Goal: Transaction & Acquisition: Purchase product/service

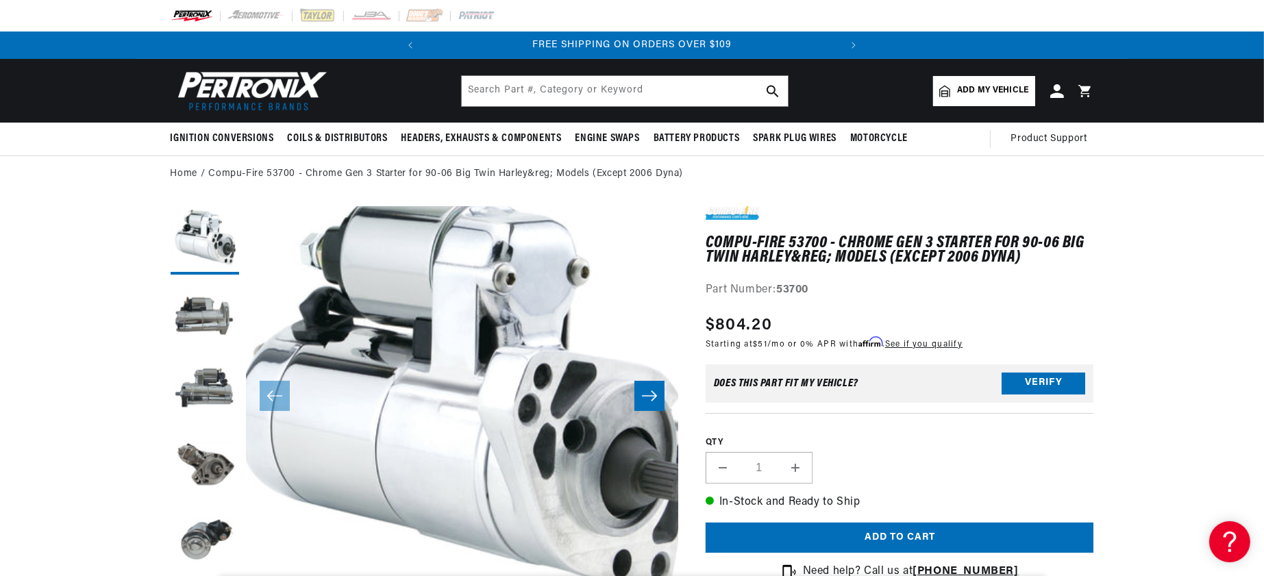
scroll to position [0, 519]
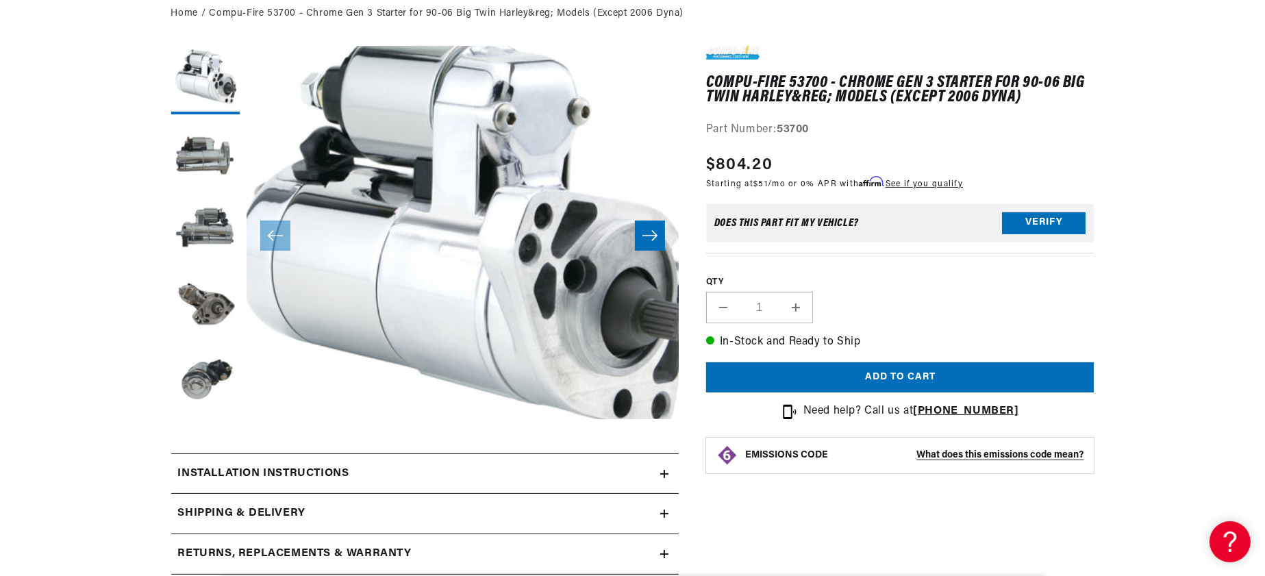
scroll to position [171, 0]
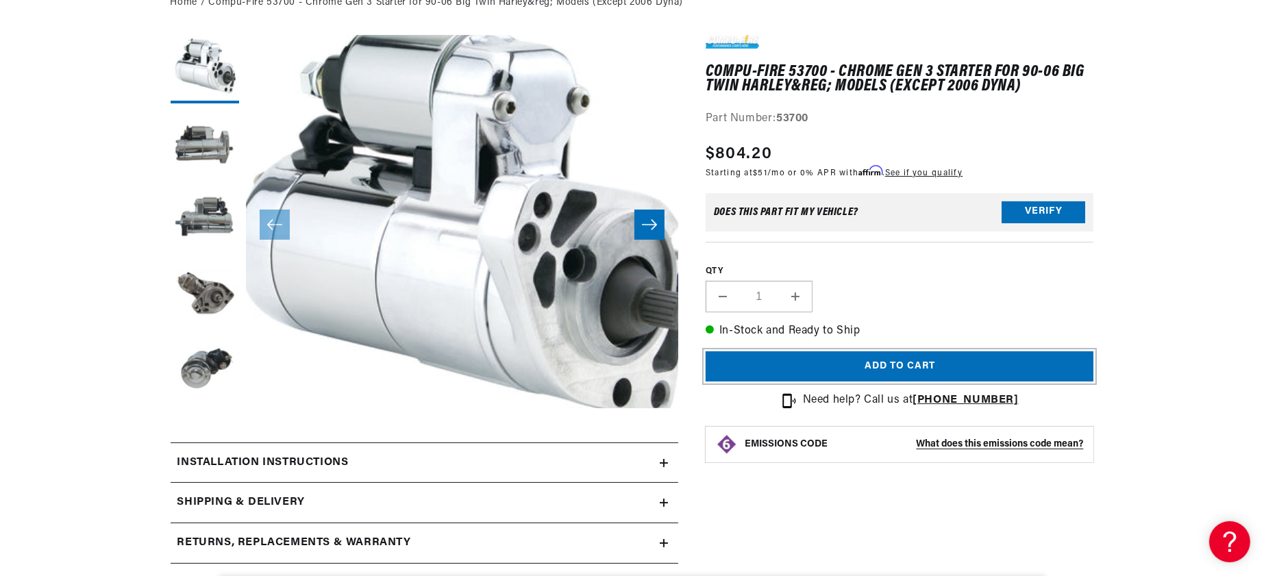
click at [1015, 382] on button "Add to cart" at bounding box center [900, 366] width 388 height 31
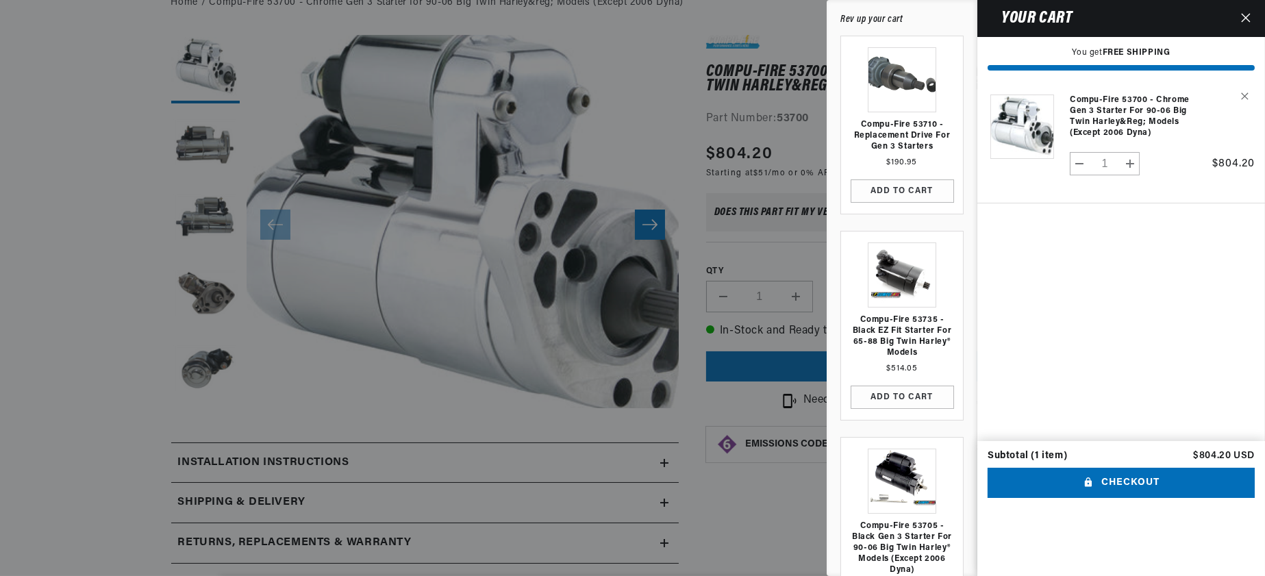
scroll to position [0, 519]
click at [1091, 138] on link "Compu-Fire 53700 - Chrome Gen 3 Starter for 90-06 Big Twin Harley&reg; Models (…" at bounding box center [1138, 117] width 136 height 44
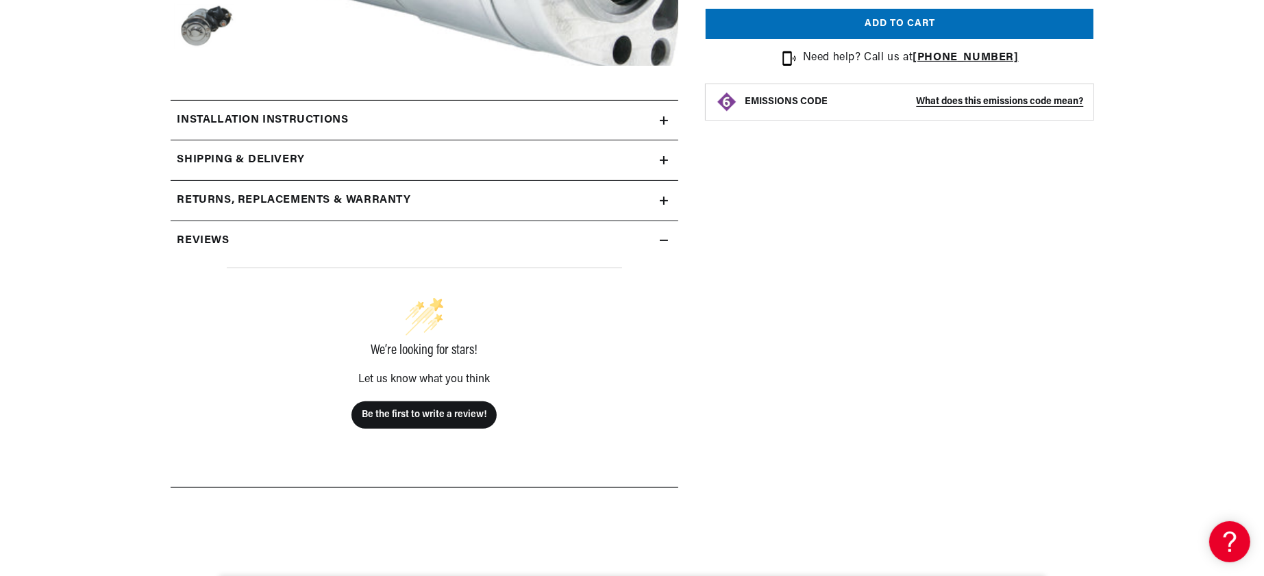
scroll to position [0, 519]
click at [419, 210] on div "Returns, Replacements & Warranty" at bounding box center [415, 201] width 489 height 18
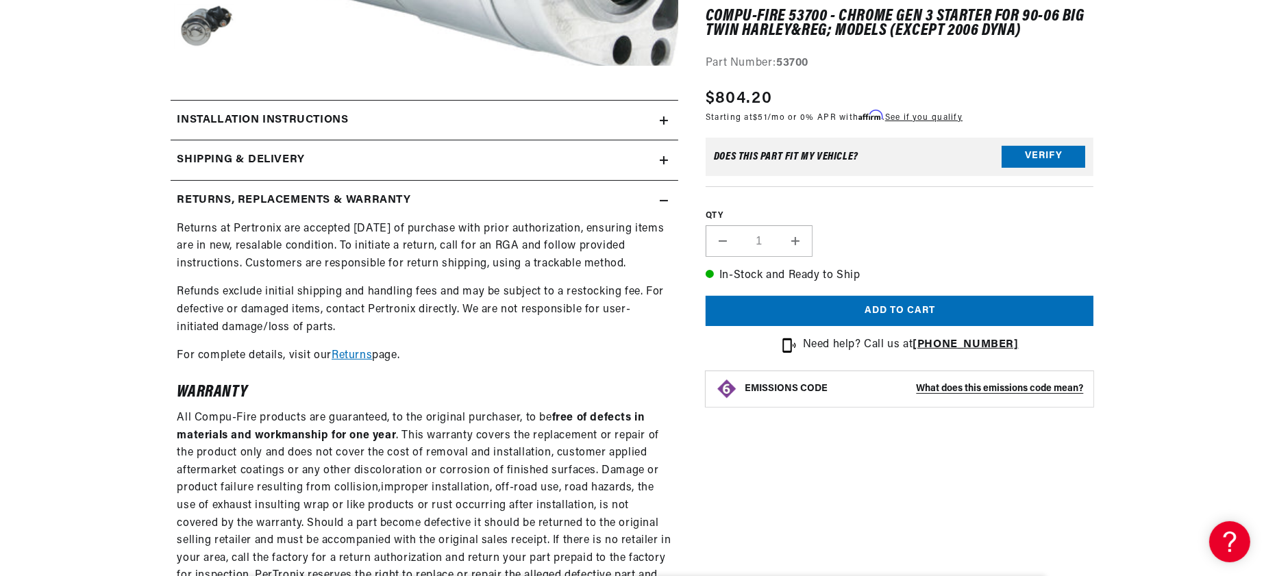
click at [419, 210] on div "Returns, Replacements & Warranty" at bounding box center [415, 201] width 489 height 18
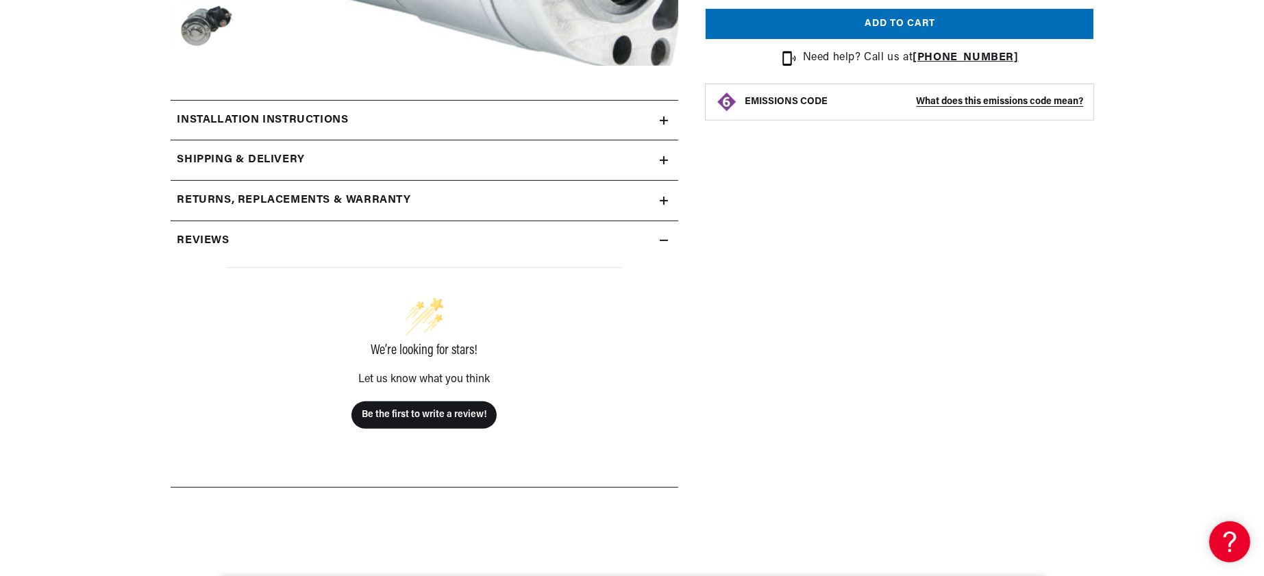
click at [419, 210] on div "Returns, Replacements & Warranty" at bounding box center [415, 201] width 489 height 18
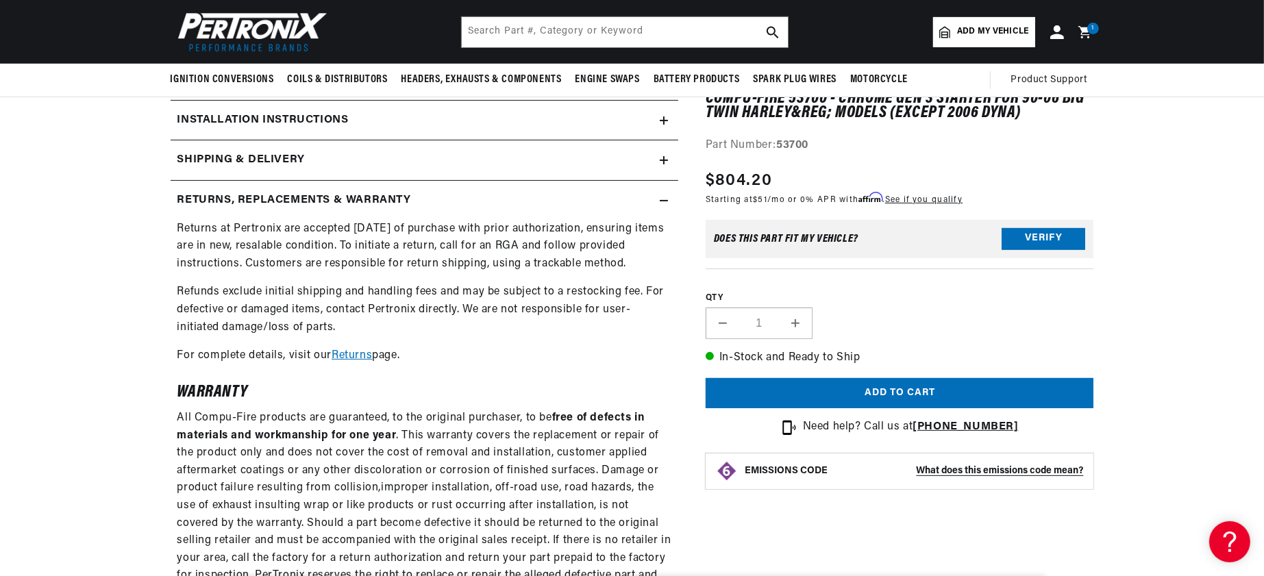
click at [488, 180] on summary "Shipping & Delivery" at bounding box center [425, 160] width 508 height 40
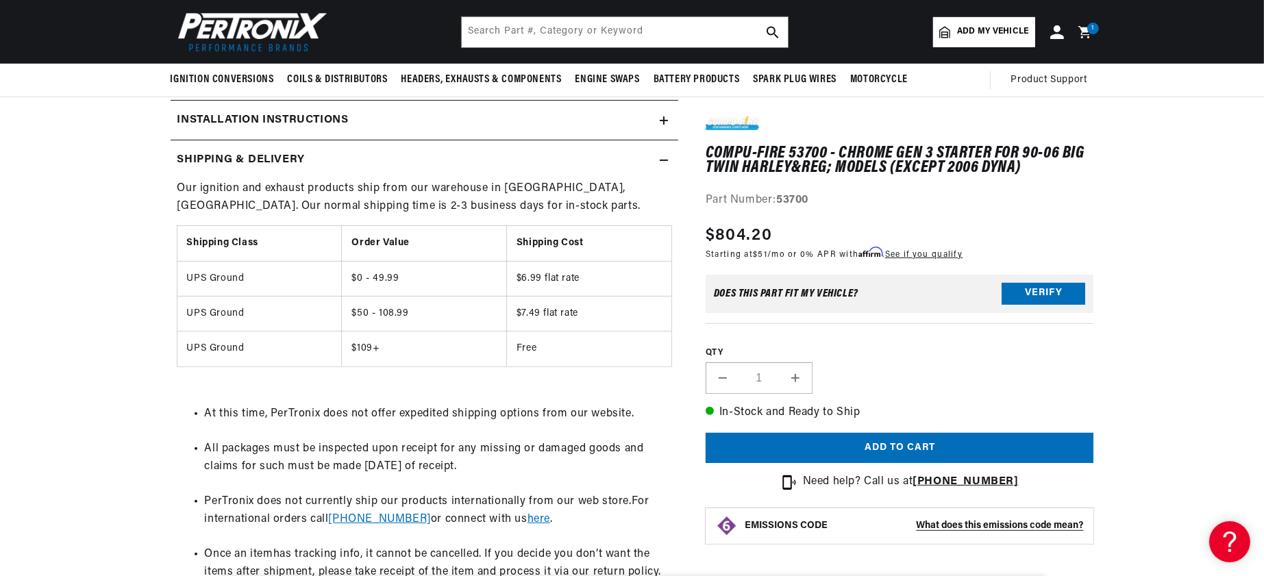
click at [226, 129] on h2 "Installation instructions" at bounding box center [262, 121] width 171 height 18
click at [264, 129] on h2 "Installation instructions" at bounding box center [262, 121] width 171 height 18
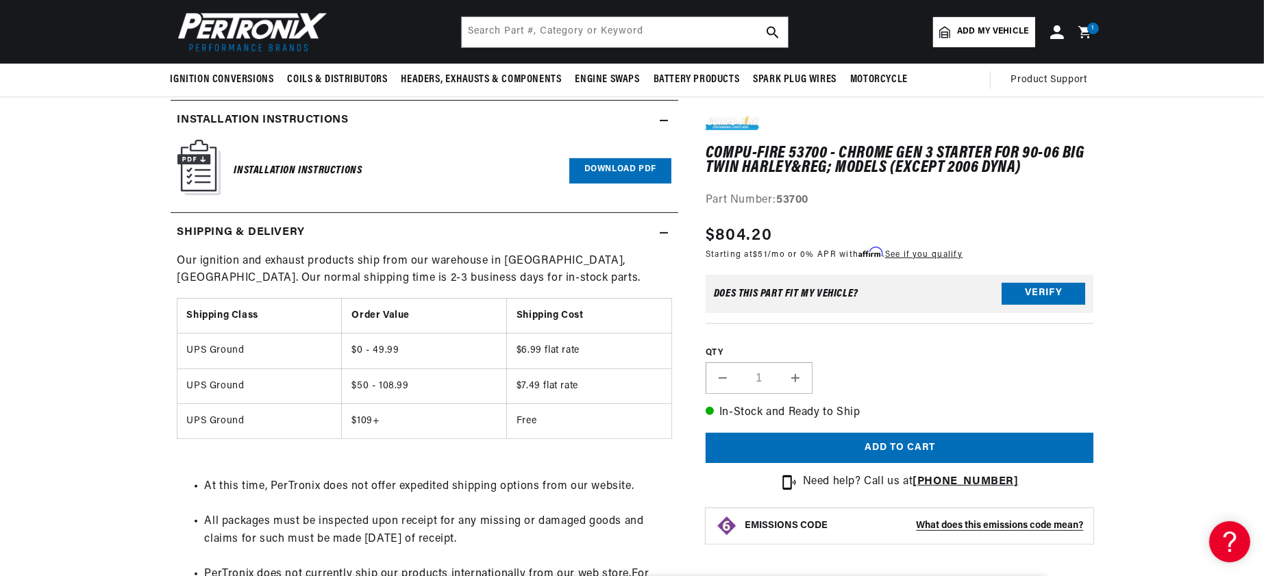
scroll to position [0, 0]
click at [572, 184] on link "Download PDF" at bounding box center [620, 170] width 102 height 25
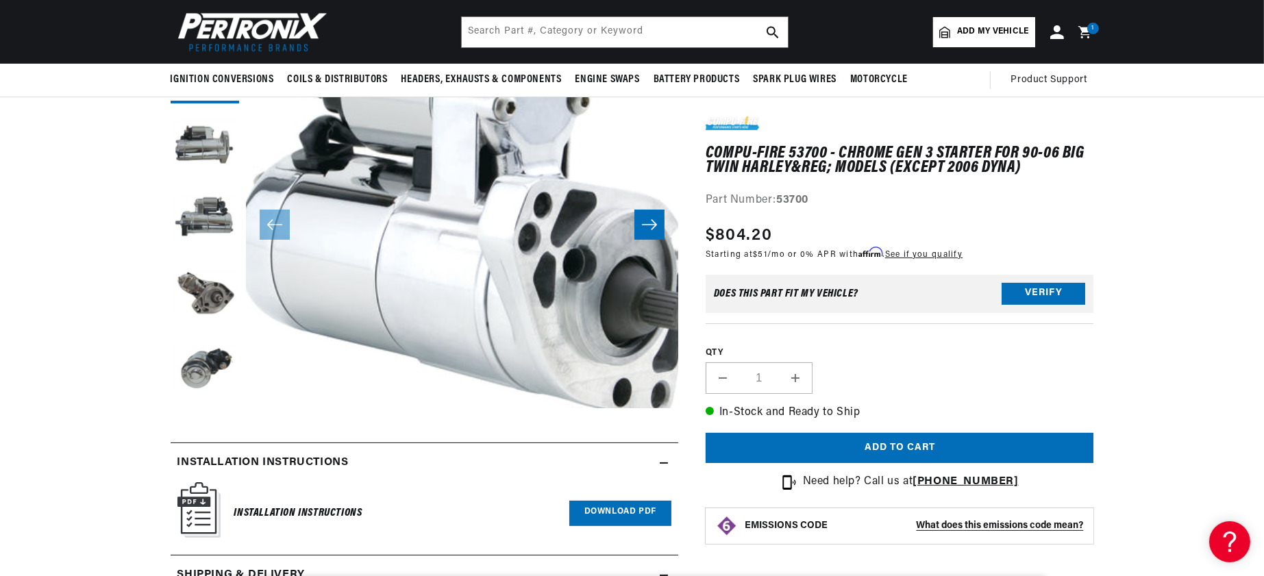
scroll to position [0, 519]
click at [812, 395] on button "Increase quantity for Compu-Fire 53700 - Chrome Gen 3 Starter for 90-06 Big Twi…" at bounding box center [795, 379] width 33 height 32
type input "2"
click at [812, 395] on button "Increase quantity for Compu-Fire 53700 - Chrome Gen 3 Starter for 90-06 Big Twi…" at bounding box center [795, 379] width 33 height 32
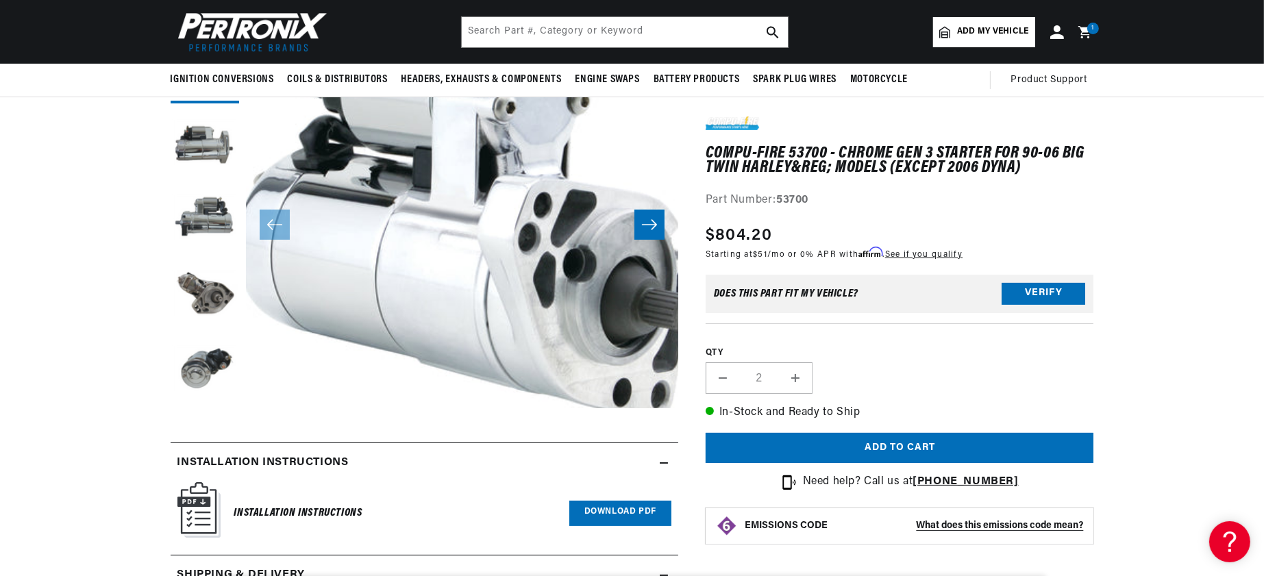
type input "3"
click at [812, 395] on button "Increase quantity for Compu-Fire 53700 - Chrome Gen 3 Starter for 90-06 Big Twi…" at bounding box center [795, 379] width 33 height 32
type input "4"
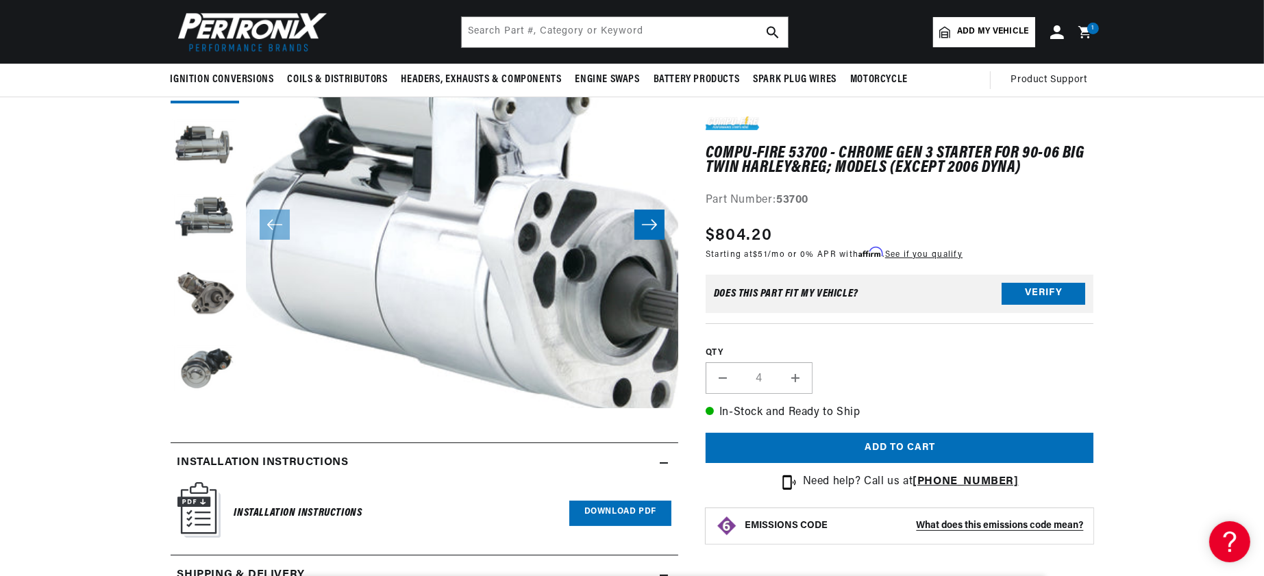
click at [812, 395] on button "Increase quantity for Compu-Fire 53700 - Chrome Gen 3 Starter for 90-06 Big Twi…" at bounding box center [795, 379] width 33 height 32
type input "5"
click at [812, 395] on button "Increase quantity for Compu-Fire 53700 - Chrome Gen 3 Starter for 90-06 Big Twi…" at bounding box center [795, 379] width 33 height 32
type input "6"
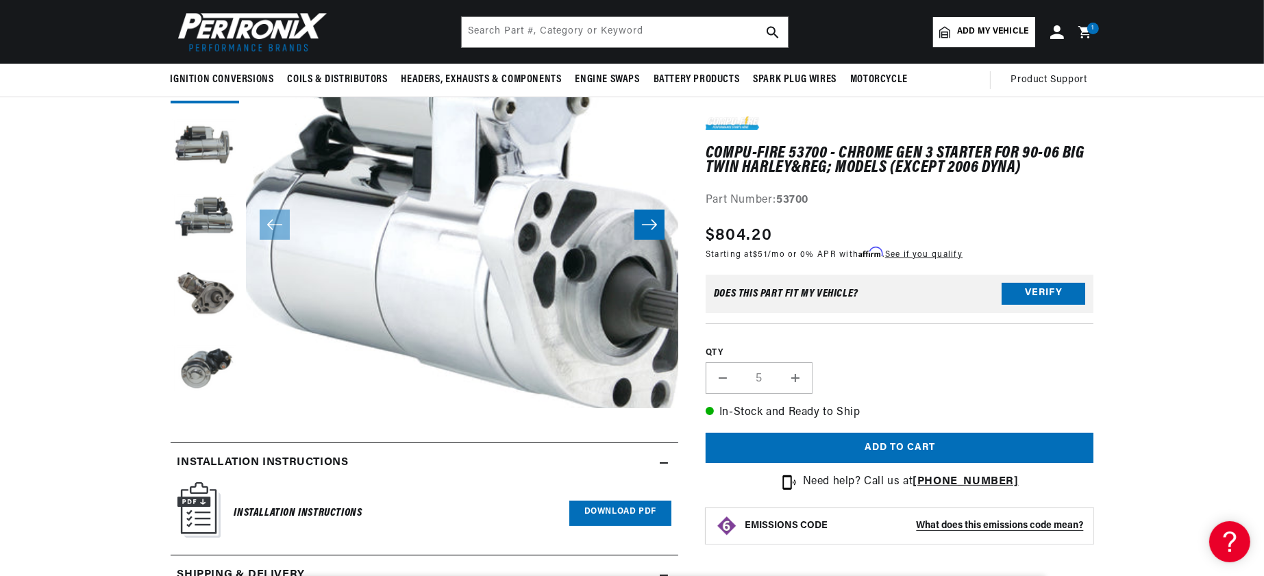
type input "6"
click at [812, 395] on button "Increase quantity for Compu-Fire 53700 - Chrome Gen 3 Starter for 90-06 Big Twi…" at bounding box center [795, 379] width 33 height 32
type input "7"
click at [812, 395] on button "Increase quantity for Compu-Fire 53700 - Chrome Gen 3 Starter for 90-06 Big Twi…" at bounding box center [795, 379] width 33 height 32
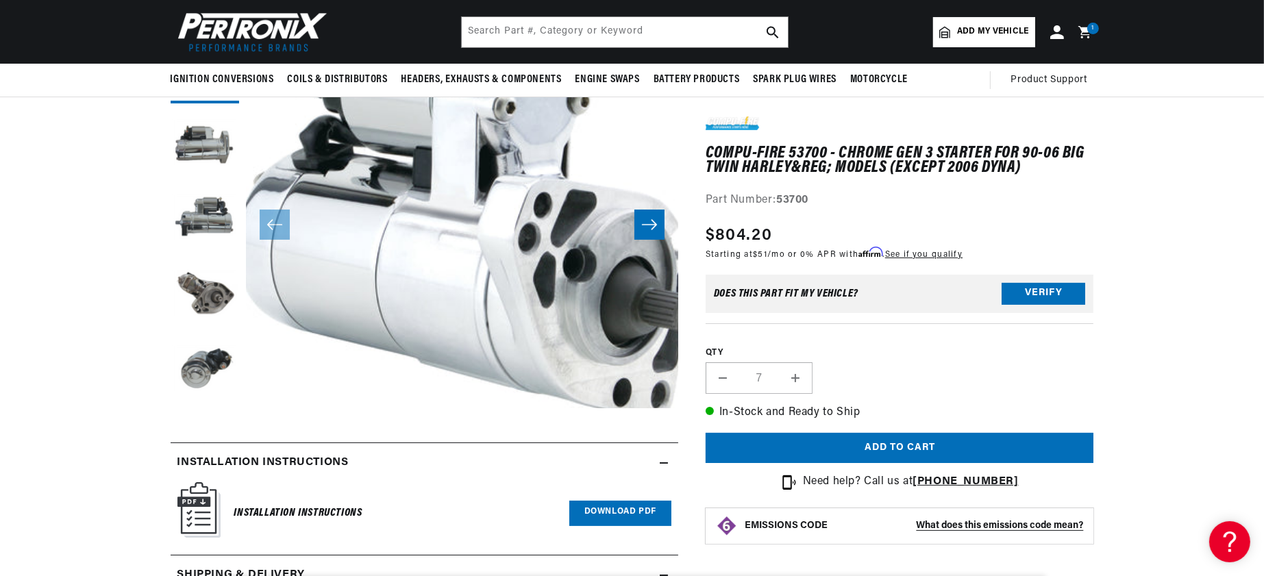
type input "8"
click at [812, 395] on button "Increase quantity for Compu-Fire 53700 - Chrome Gen 3 Starter for 90-06 Big Twi…" at bounding box center [795, 379] width 33 height 32
type input "9"
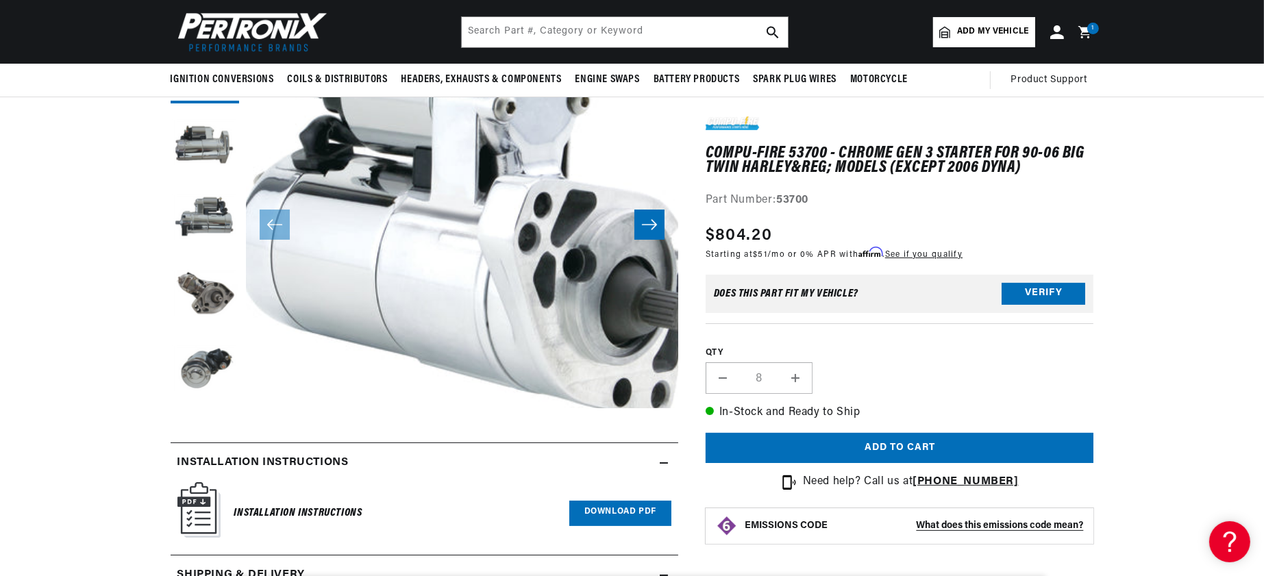
type input "9"
click at [812, 395] on button "Increase quantity for Compu-Fire 53700 - Chrome Gen 3 Starter for 90-06 Big Twi…" at bounding box center [795, 379] width 33 height 32
type input "10"
click at [739, 395] on button "Decrease quantity for Compu-Fire 53700 - Chrome Gen 3 Starter for 90-06 Big Twi…" at bounding box center [722, 379] width 33 height 32
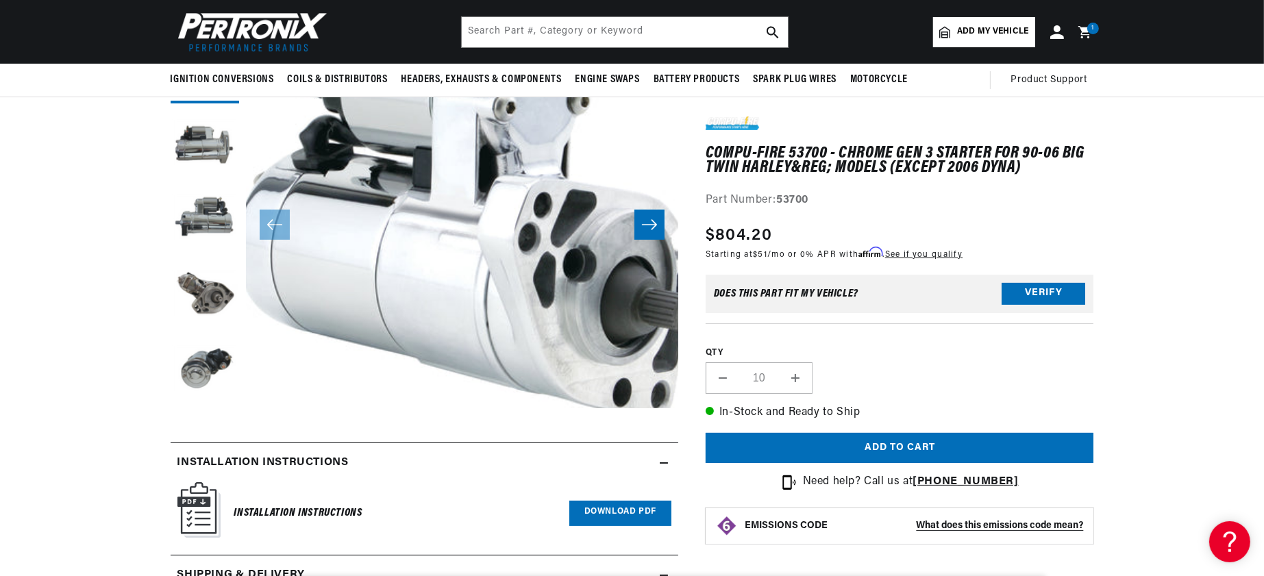
type input "9"
click at [739, 395] on button "Decrease quantity for Compu-Fire 53700 - Chrome Gen 3 Starter for 90-06 Big Twi…" at bounding box center [722, 379] width 33 height 32
type input "8"
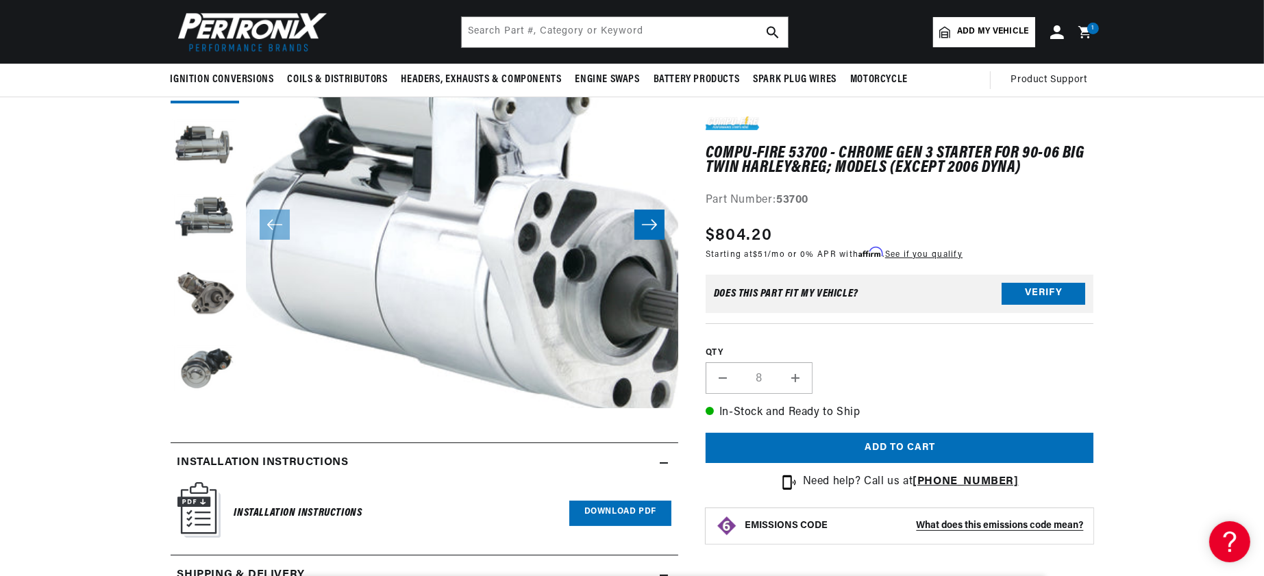
click at [739, 395] on button "Decrease quantity for Compu-Fire 53700 - Chrome Gen 3 Starter for 90-06 Big Twi…" at bounding box center [722, 379] width 33 height 32
type input "7"
click at [739, 395] on button "Decrease quantity for Compu-Fire 53700 - Chrome Gen 3 Starter for 90-06 Big Twi…" at bounding box center [722, 379] width 33 height 32
type input "6"
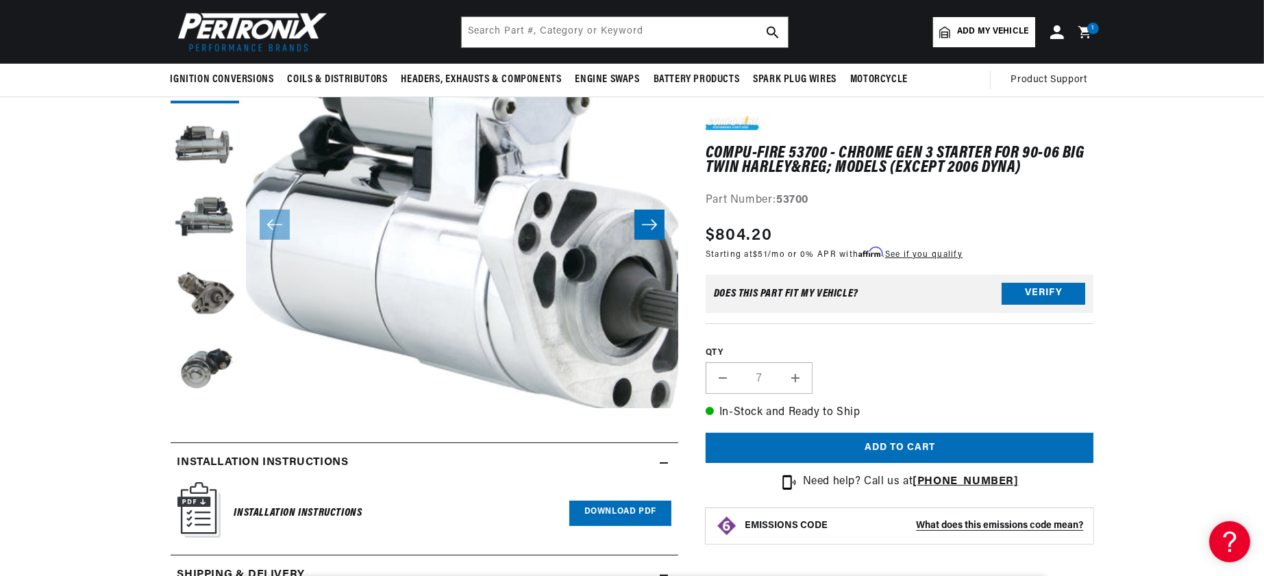
type input "6"
click at [739, 395] on button "Decrease quantity for Compu-Fire 53700 - Chrome Gen 3 Starter for 90-06 Big Twi…" at bounding box center [722, 379] width 33 height 32
type input "5"
click at [739, 395] on button "Decrease quantity for Compu-Fire 53700 - Chrome Gen 3 Starter for 90-06 Big Twi…" at bounding box center [722, 379] width 33 height 32
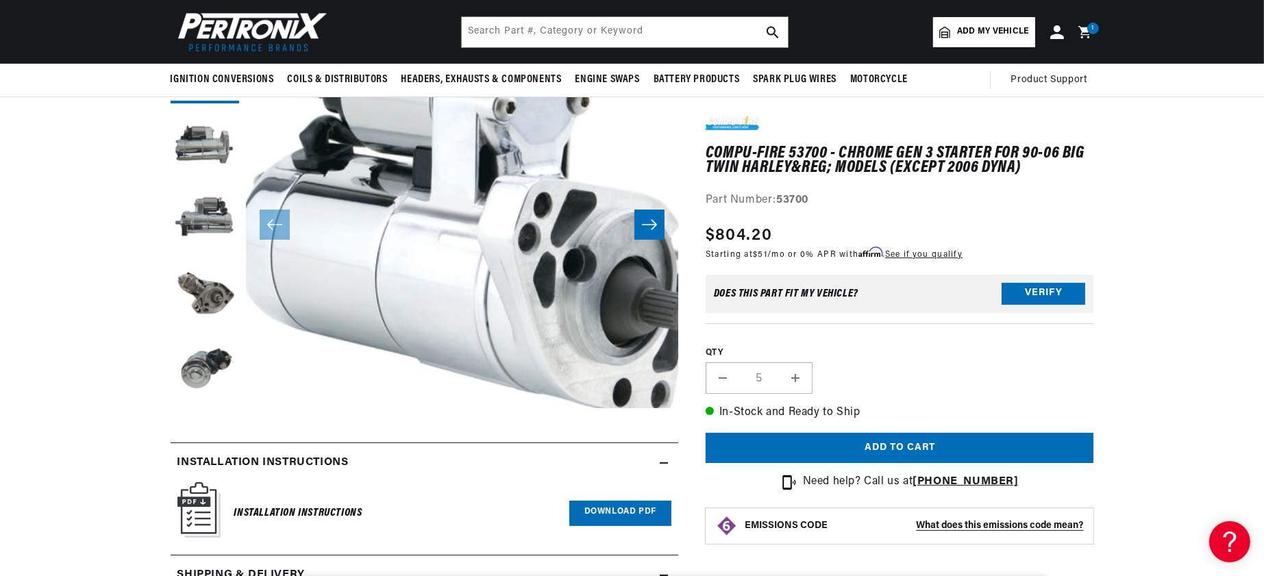
type input "4"
click at [739, 395] on button "Decrease quantity for Compu-Fire 53700 - Chrome Gen 3 Starter for 90-06 Big Twi…" at bounding box center [722, 379] width 33 height 32
type input "3"
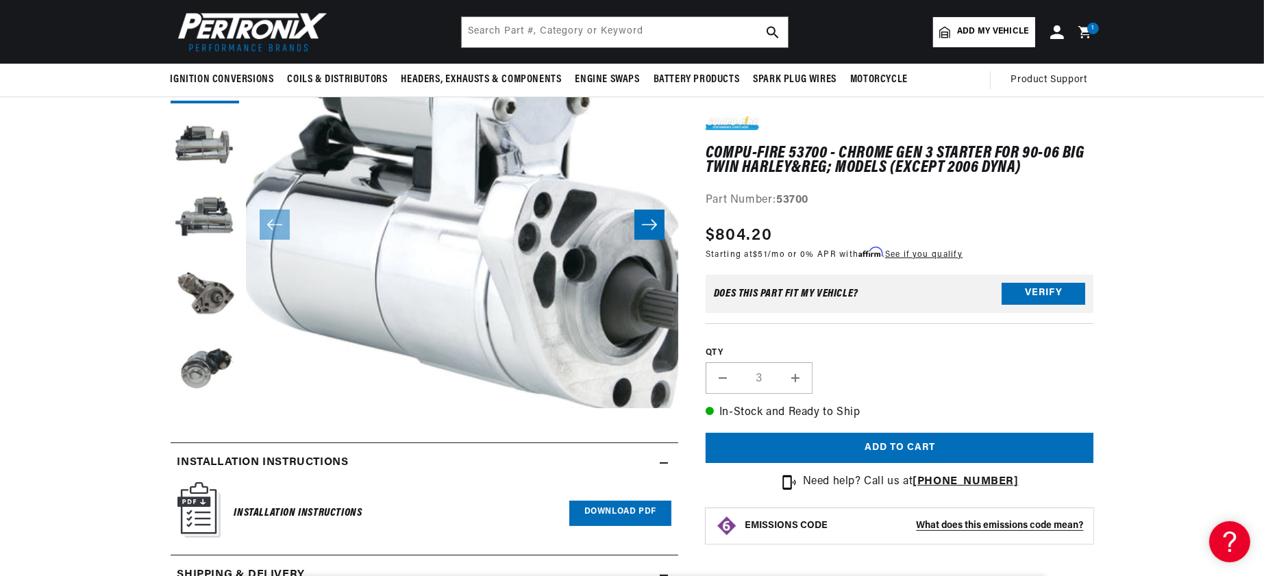
click at [739, 395] on button "Decrease quantity for Compu-Fire 53700 - Chrome Gen 3 Starter for 90-06 Big Twi…" at bounding box center [722, 379] width 33 height 32
type input "2"
click at [739, 395] on button "Decrease quantity for Compu-Fire 53700 - Chrome Gen 3 Starter for 90-06 Big Twi…" at bounding box center [722, 379] width 33 height 32
type input "1"
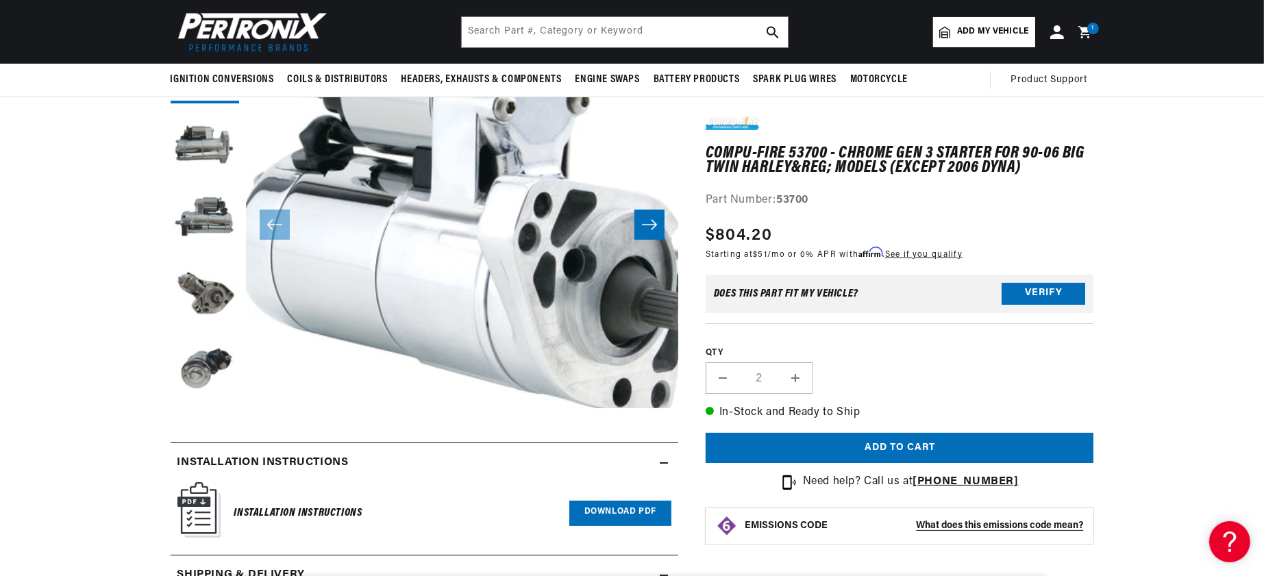
type input "1"
click at [739, 395] on button "Decrease quantity for Compu-Fire 53700 - Chrome Gen 3 Starter for 90-06 Big Twi…" at bounding box center [722, 379] width 33 height 32
click at [900, 359] on label "QTY" at bounding box center [900, 353] width 388 height 12
click at [779, 395] on input "1" at bounding box center [759, 379] width 40 height 32
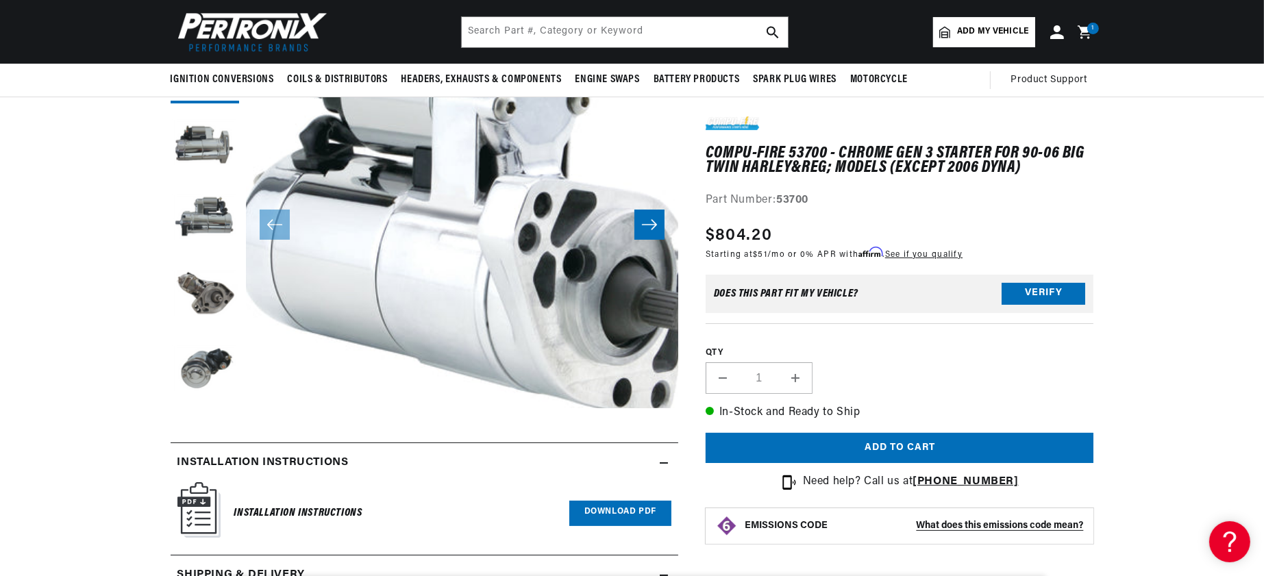
click at [1103, 33] on icon at bounding box center [1087, 32] width 32 height 16
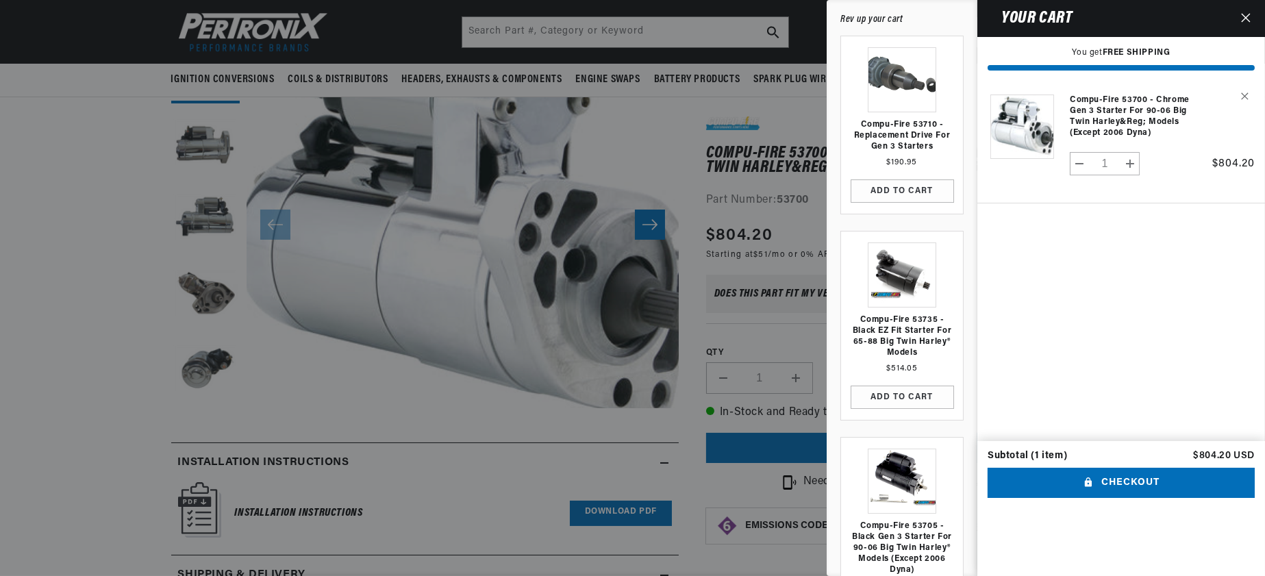
click at [1071, 175] on button "Decrease quantity for Compu-Fire 53700 - Chrome Gen 3 Starter for 90-06 Big Twi…" at bounding box center [1080, 163] width 18 height 23
type input "0"
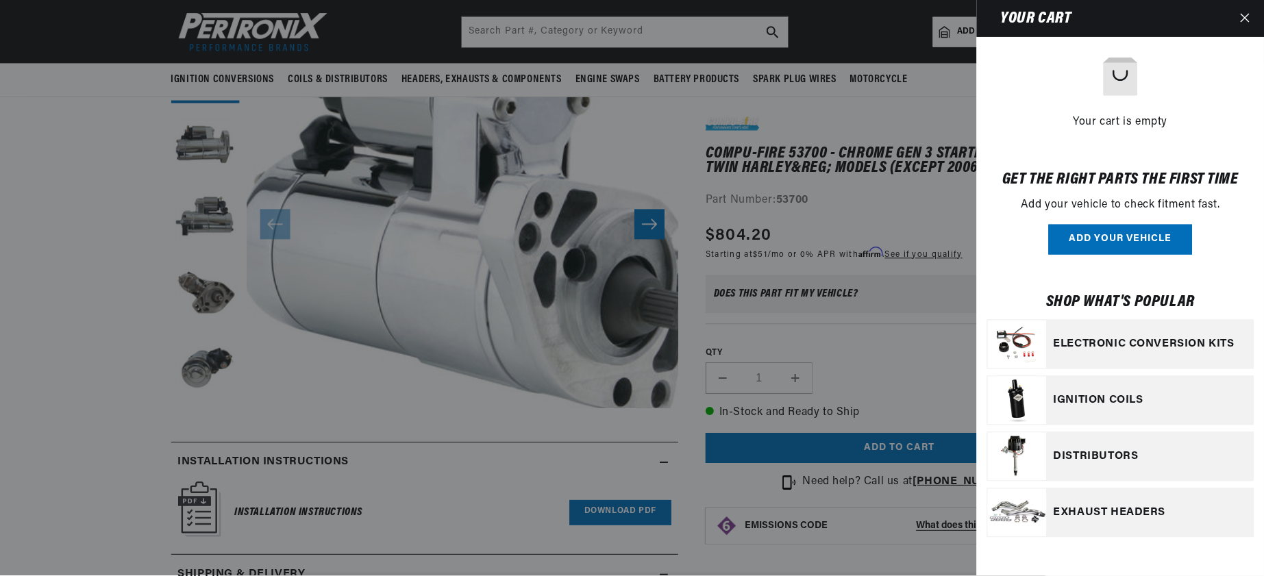
scroll to position [0, 0]
click at [1241, 23] on icon "Close" at bounding box center [1246, 18] width 10 height 10
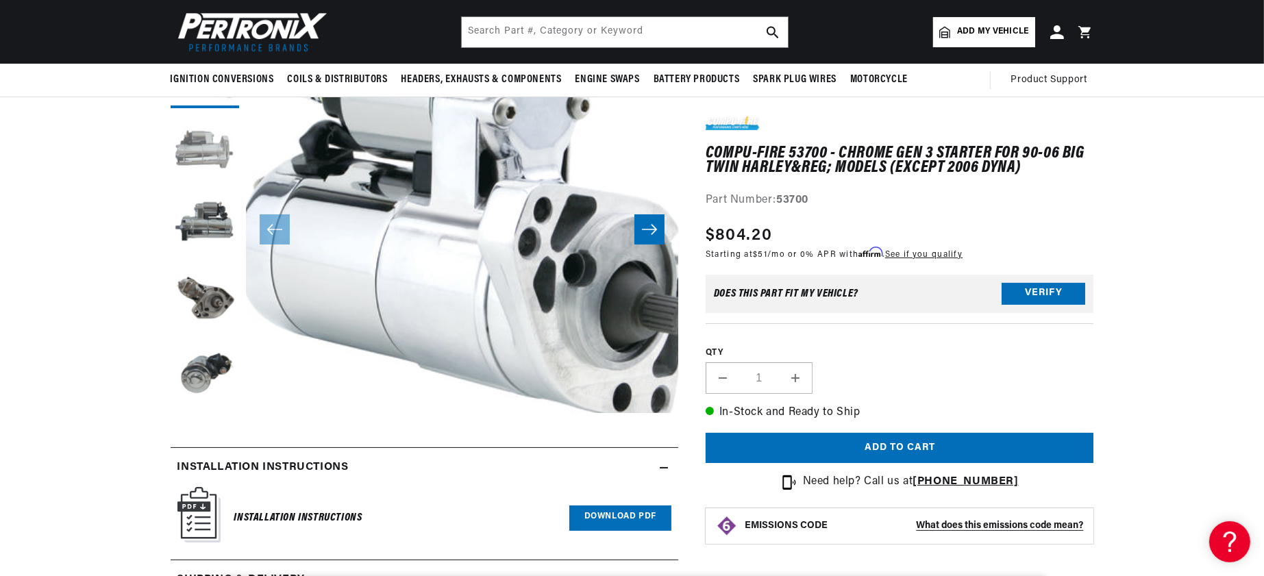
click at [171, 184] on button "Load image 2 in gallery view" at bounding box center [205, 149] width 69 height 69
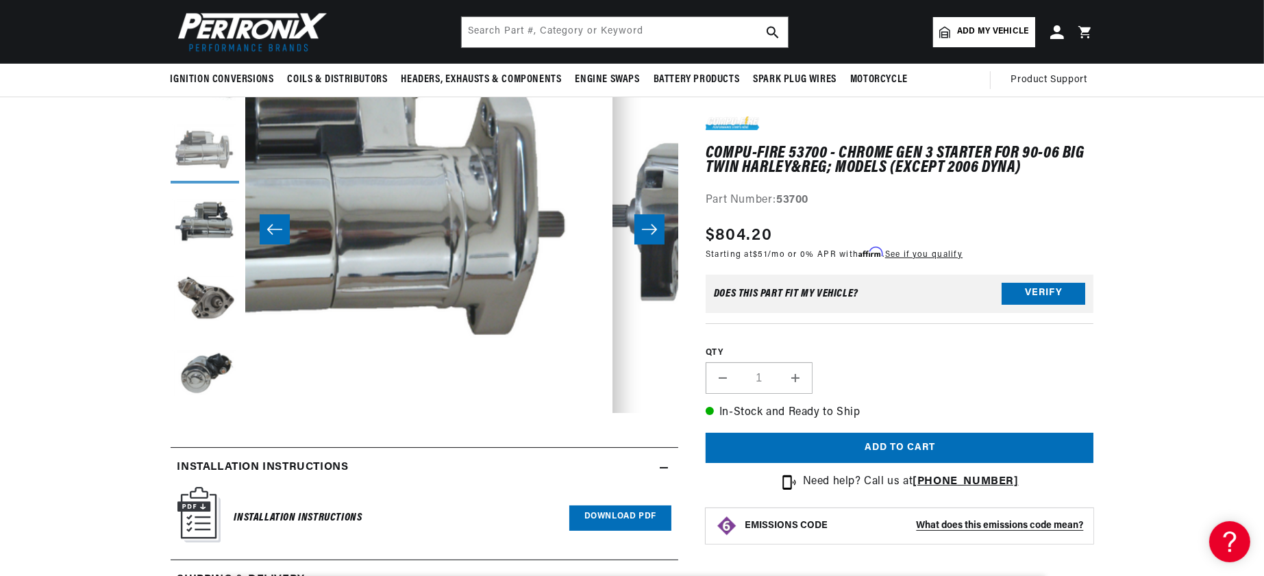
scroll to position [0, 559]
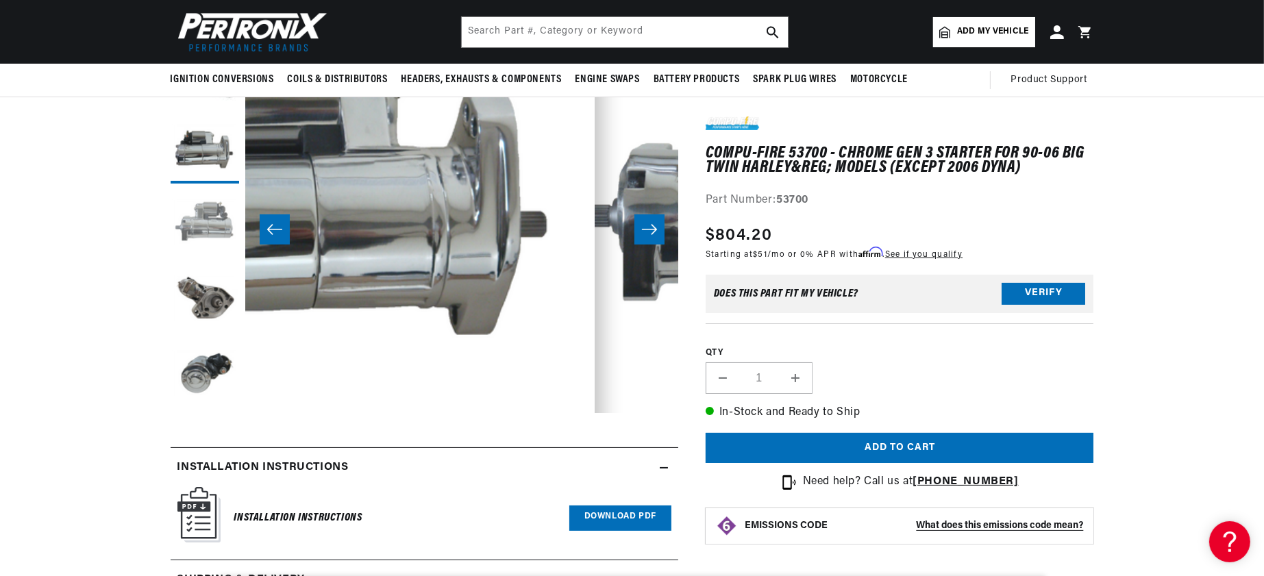
click at [171, 251] on button "Load image 3 in gallery view" at bounding box center [205, 224] width 69 height 69
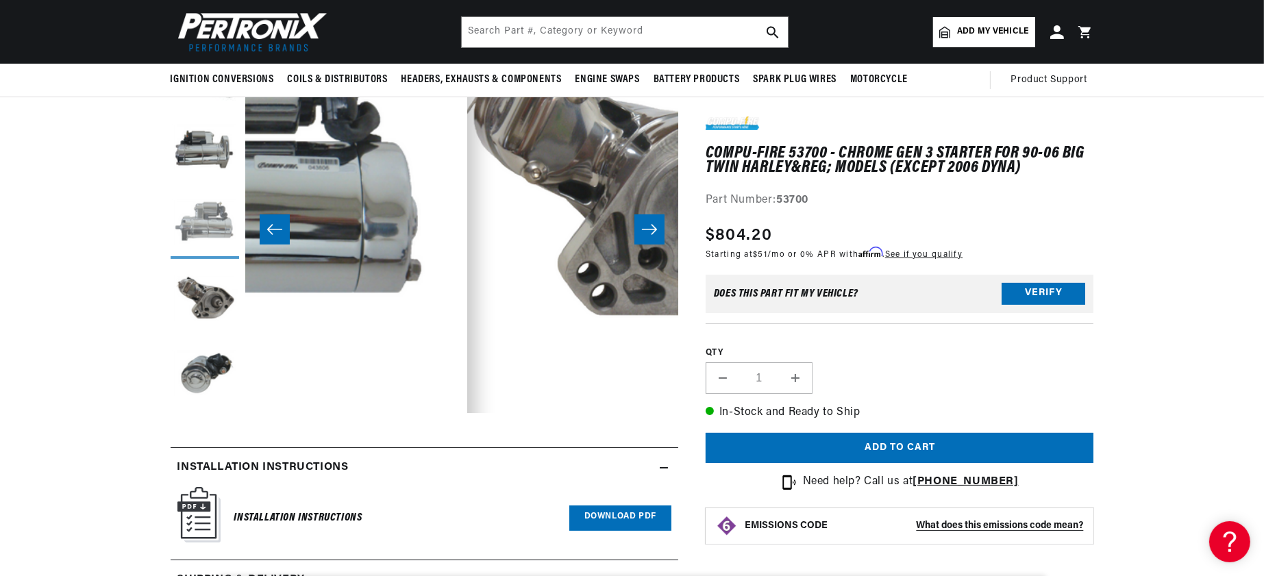
scroll to position [0, 519]
click at [171, 334] on button "Load image 4 in gallery view" at bounding box center [205, 300] width 69 height 69
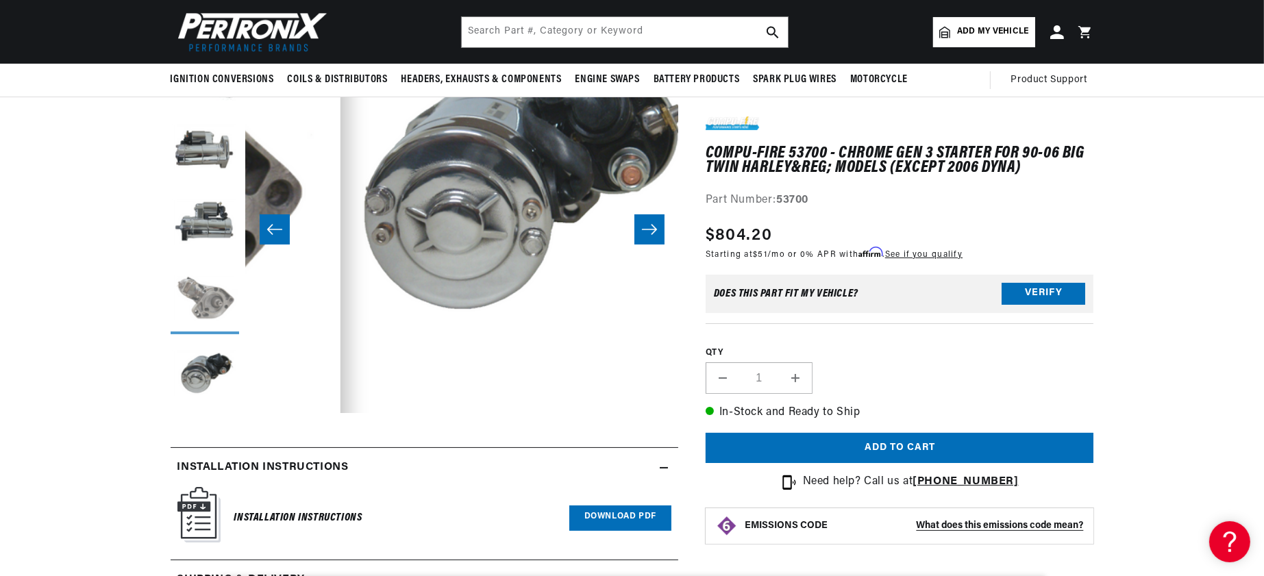
scroll to position [0, 0]
click at [171, 407] on button "Load image 5 in gallery view" at bounding box center [205, 375] width 69 height 69
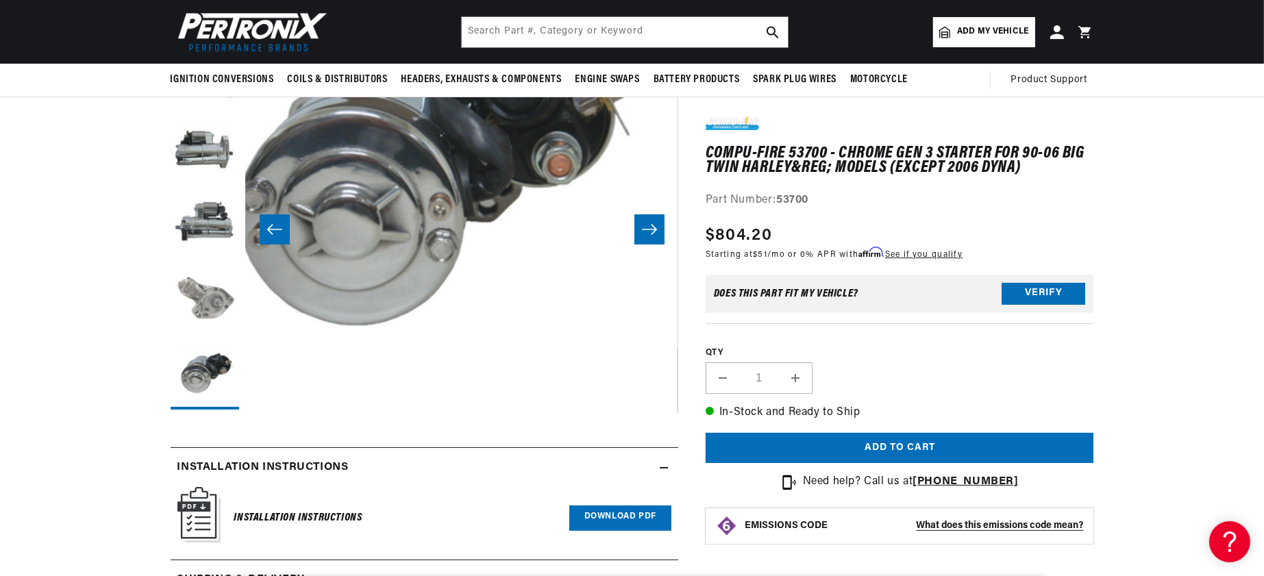
scroll to position [0, 519]
click at [171, 334] on button "Load image 4 in gallery view" at bounding box center [205, 300] width 69 height 69
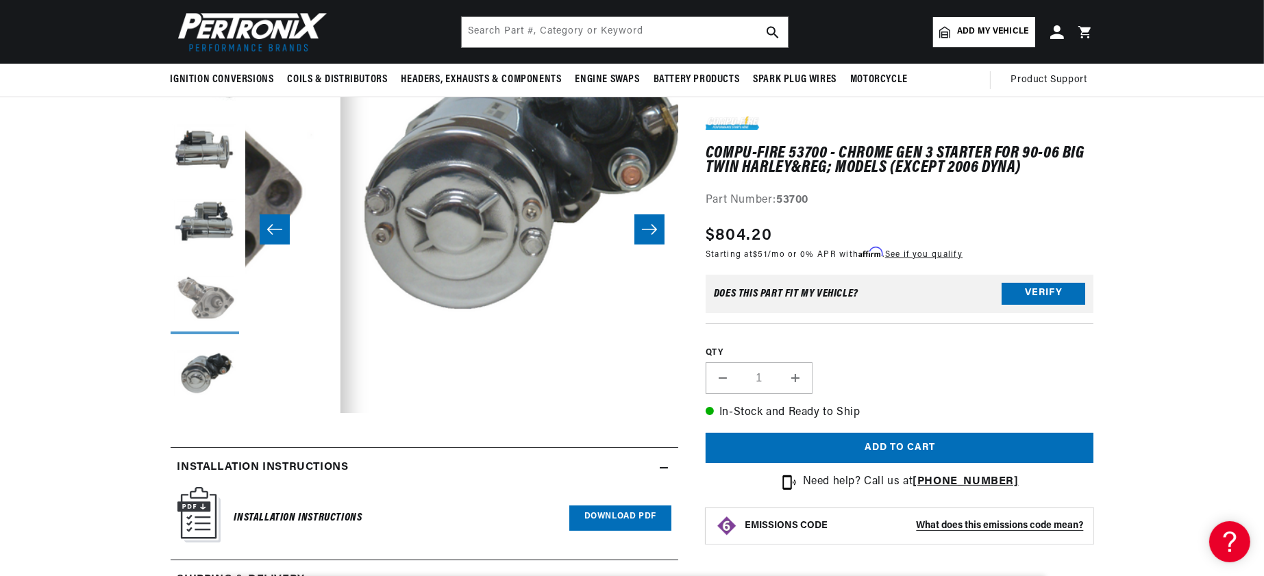
scroll to position [0, 1679]
click at [171, 259] on button "Load image 3 in gallery view" at bounding box center [205, 224] width 69 height 69
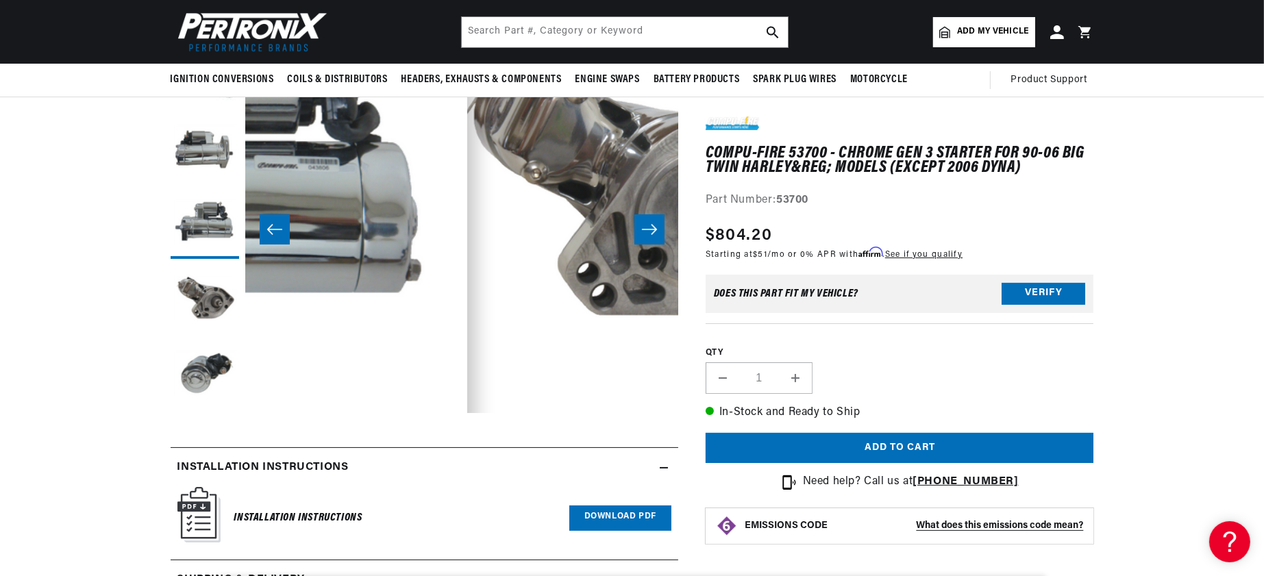
scroll to position [0, 0]
click at [171, 184] on button "Load image 2 in gallery view" at bounding box center [205, 149] width 69 height 69
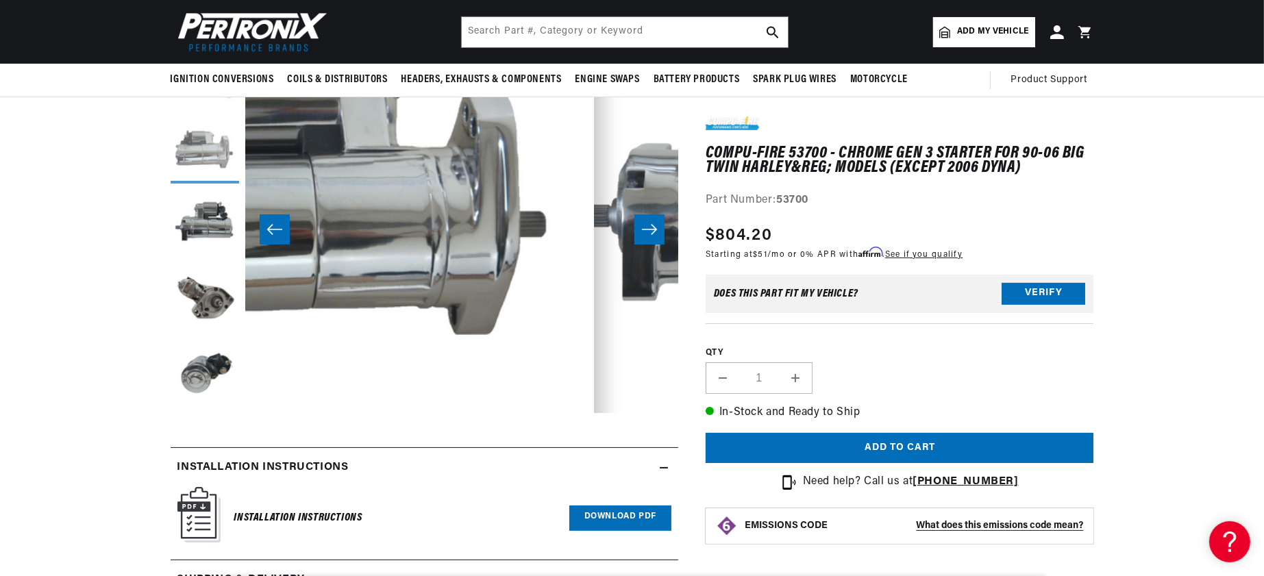
scroll to position [0, 559]
click at [171, 108] on button "Load image 1 in gallery view" at bounding box center [205, 74] width 69 height 69
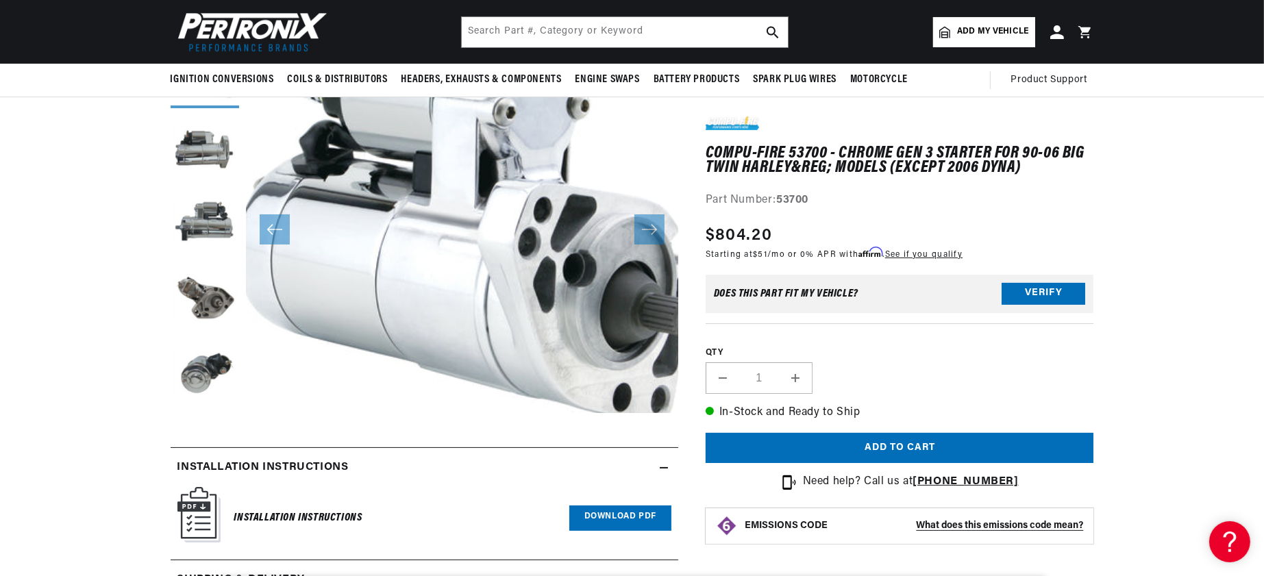
scroll to position [0, 519]
click at [202, 450] on button "Open media 1 in modal" at bounding box center [202, 450] width 0 height 0
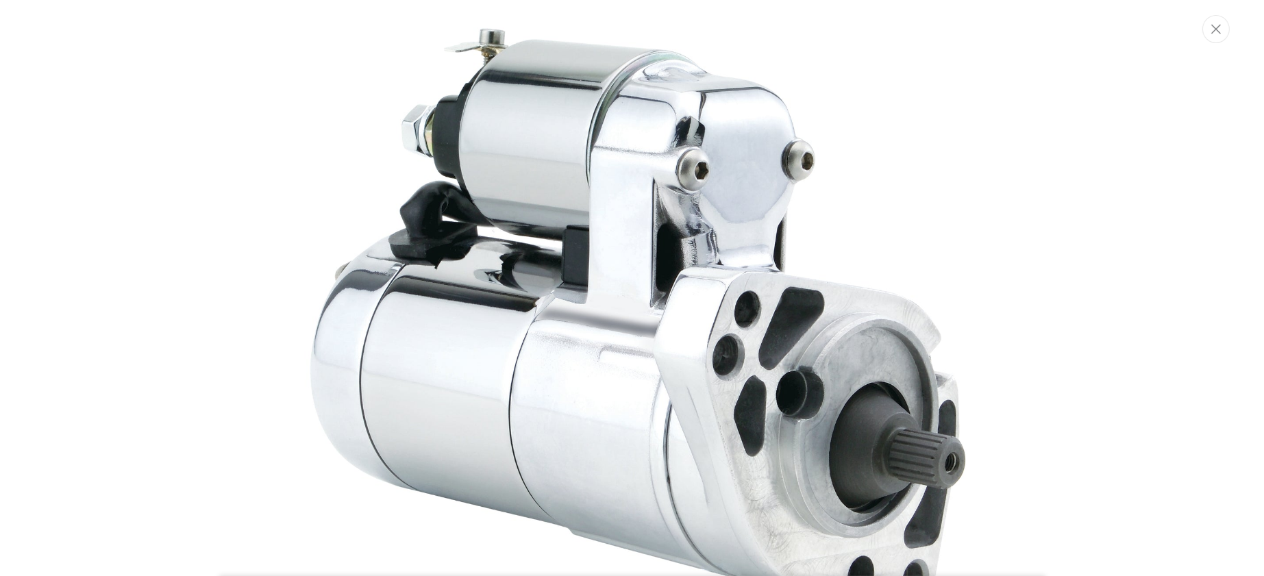
scroll to position [48, 0]
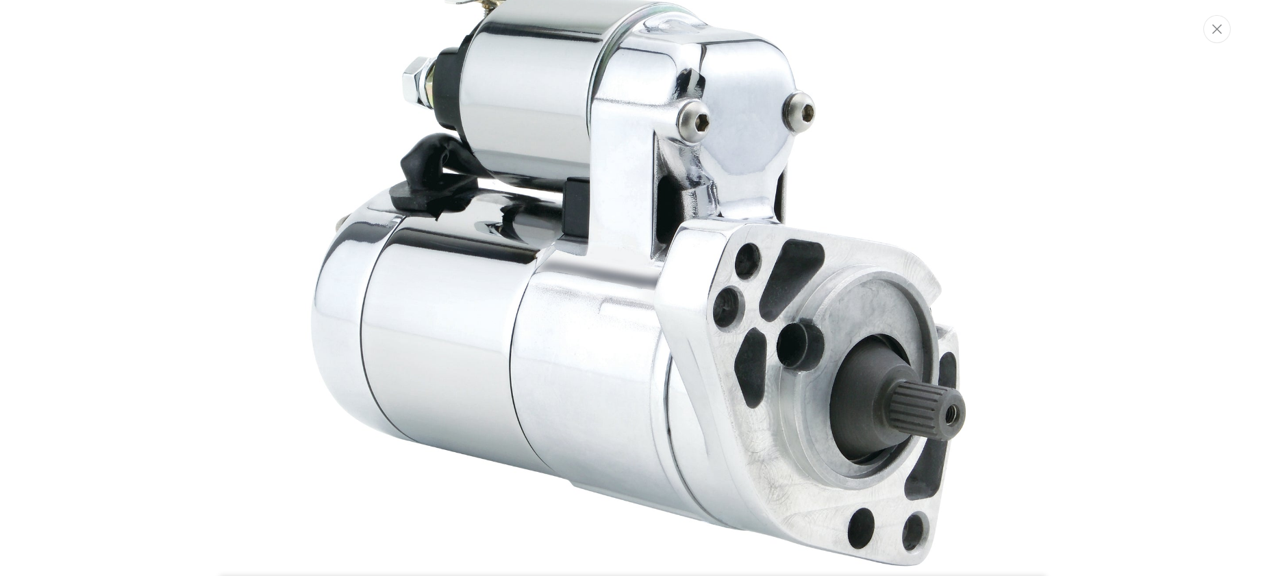
click at [425, 132] on img "Media gallery" at bounding box center [633, 285] width 740 height 639
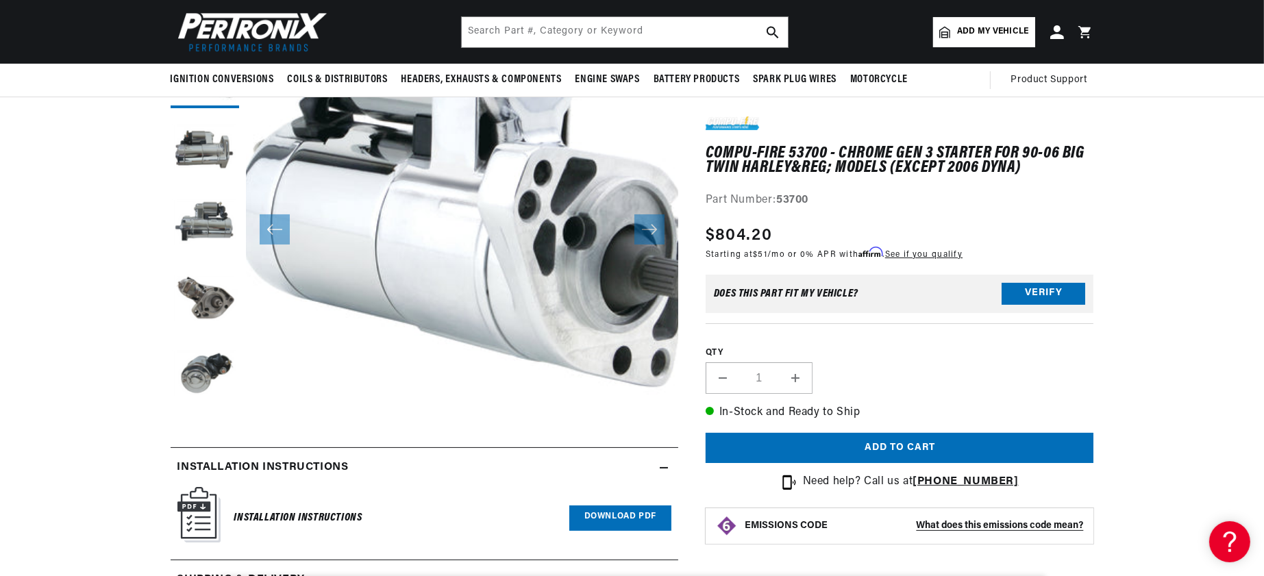
drag, startPoint x: 395, startPoint y: 237, endPoint x: 395, endPoint y: 246, distance: 8.9
click at [202, 413] on button "Open media 1 in modal" at bounding box center [202, 413] width 0 height 0
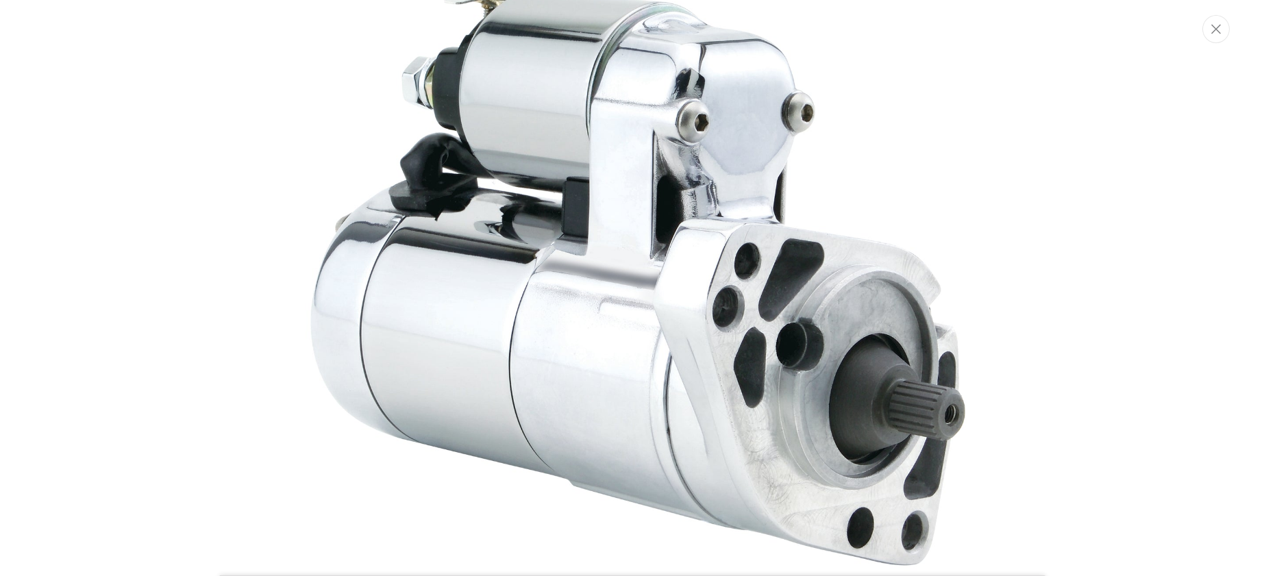
scroll to position [0, 0]
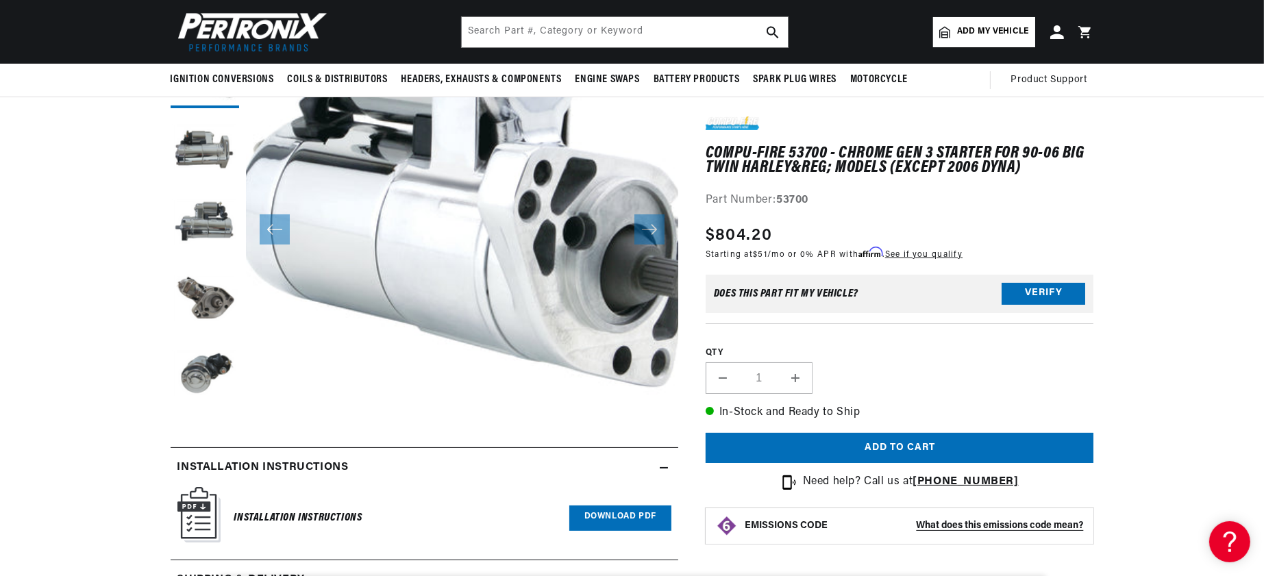
drag, startPoint x: 580, startPoint y: 295, endPoint x: 488, endPoint y: 305, distance: 92.4
drag, startPoint x: 488, startPoint y: 305, endPoint x: 451, endPoint y: 305, distance: 37.0
click at [202, 413] on button "Open media 1 in modal" at bounding box center [202, 413] width 0 height 0
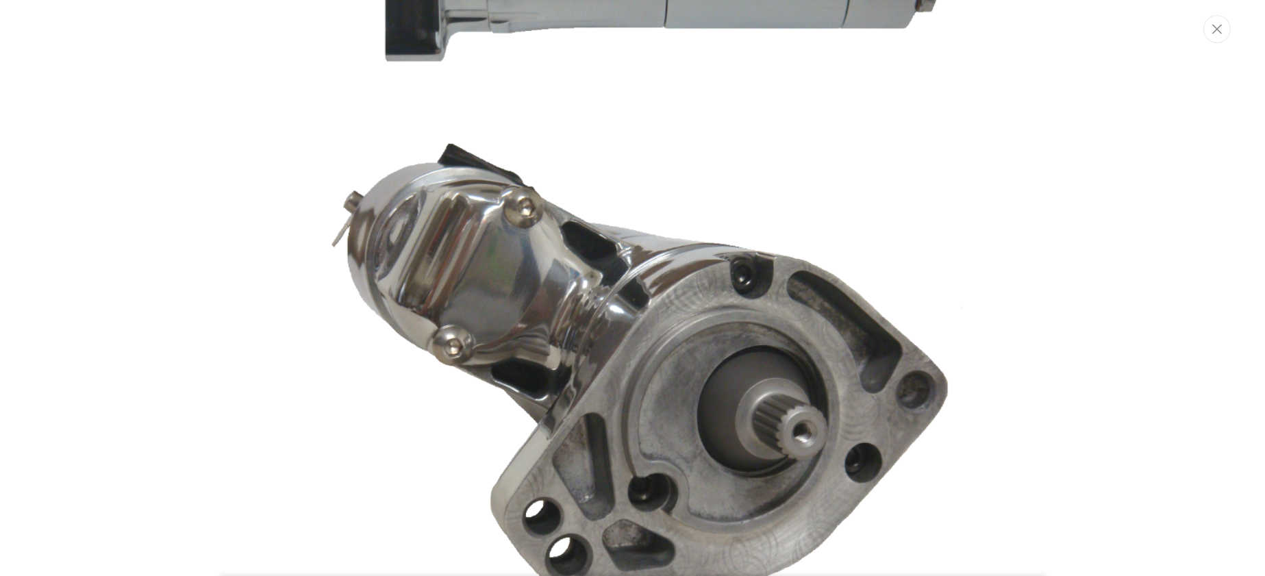
scroll to position [0, 10]
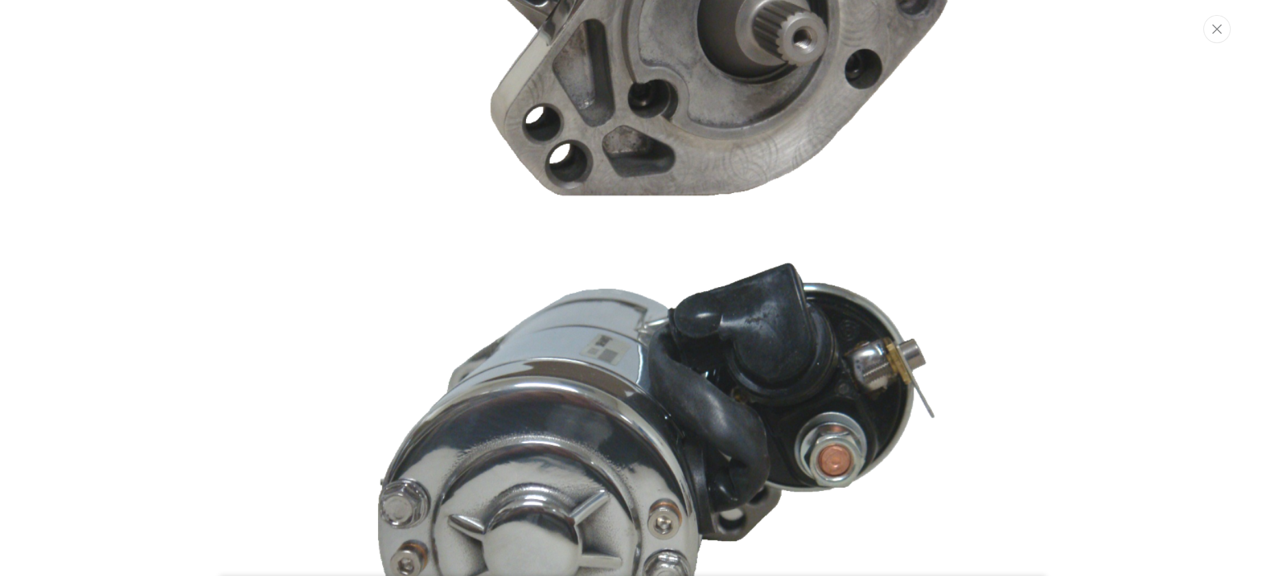
click at [1124, 99] on div "Media gallery" at bounding box center [632, 288] width 1265 height 576
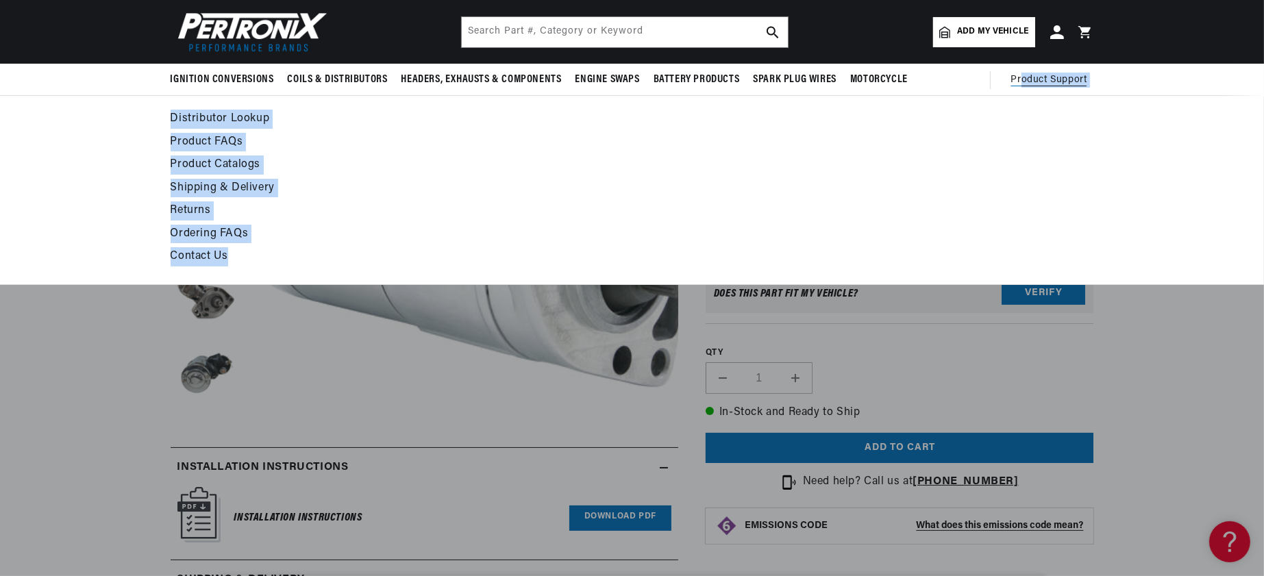
drag, startPoint x: 1118, startPoint y: 102, endPoint x: 1111, endPoint y: 217, distance: 115.3
click at [1094, 97] on details "Product Support Distributor Lookup Product FAQs Product Catalogs Shipping & Del…" at bounding box center [1052, 80] width 83 height 33
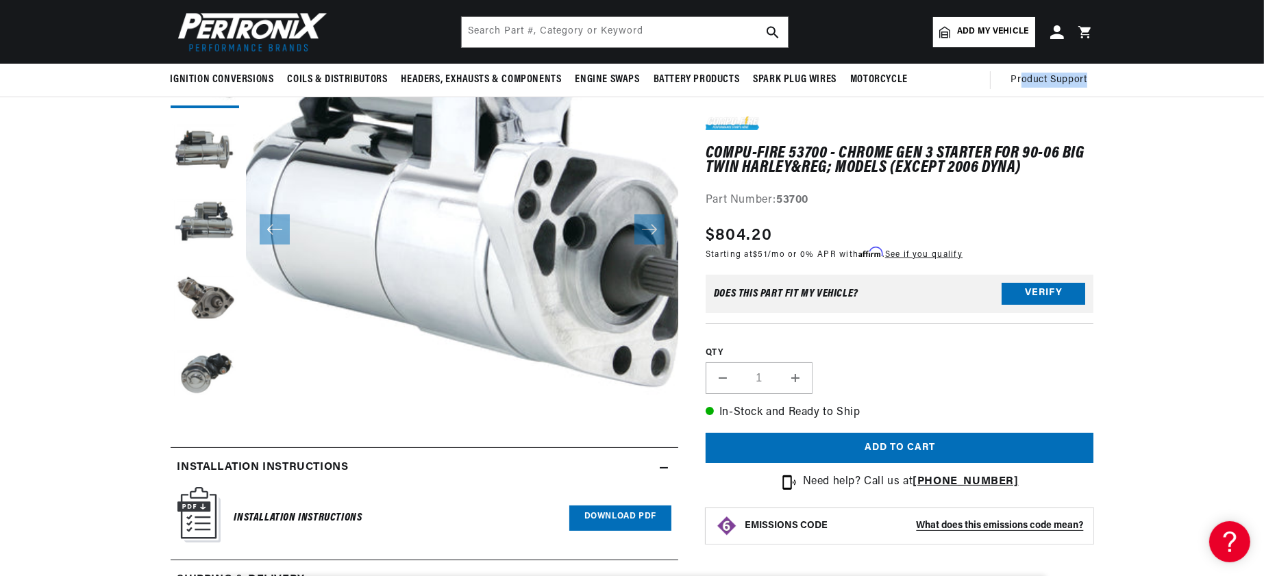
click at [202, 413] on button "Open media 1 in modal" at bounding box center [202, 413] width 0 height 0
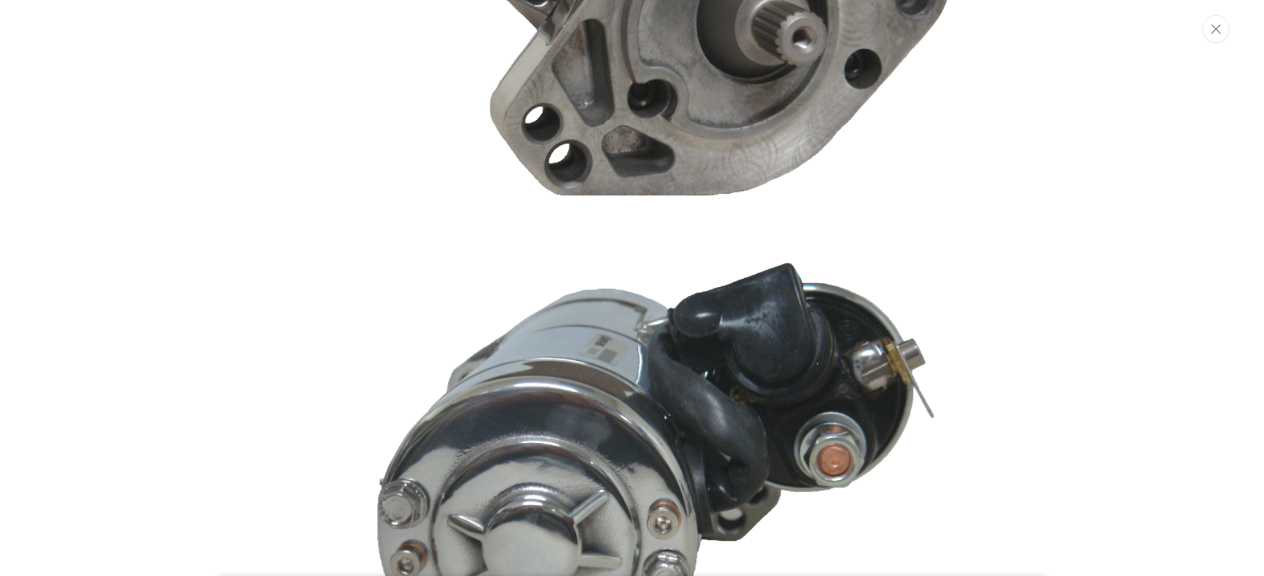
click at [376, 404] on img "Media gallery" at bounding box center [632, 474] width 740 height 493
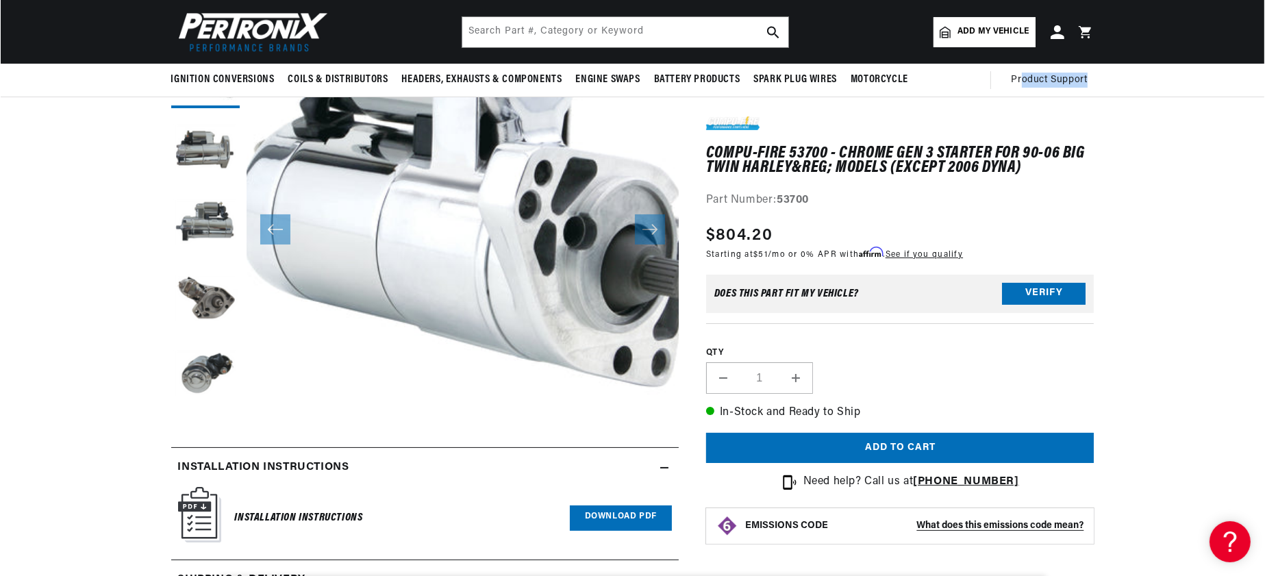
scroll to position [0, 519]
click at [202, 413] on button "Open media 1 in modal" at bounding box center [202, 413] width 0 height 0
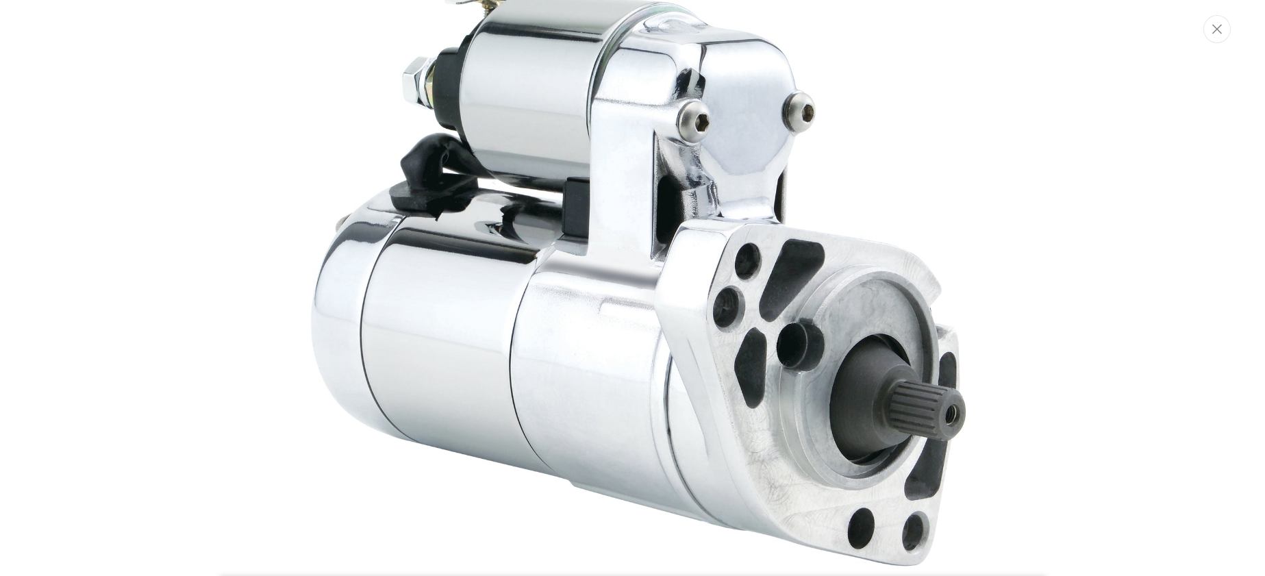
scroll to position [0, 0]
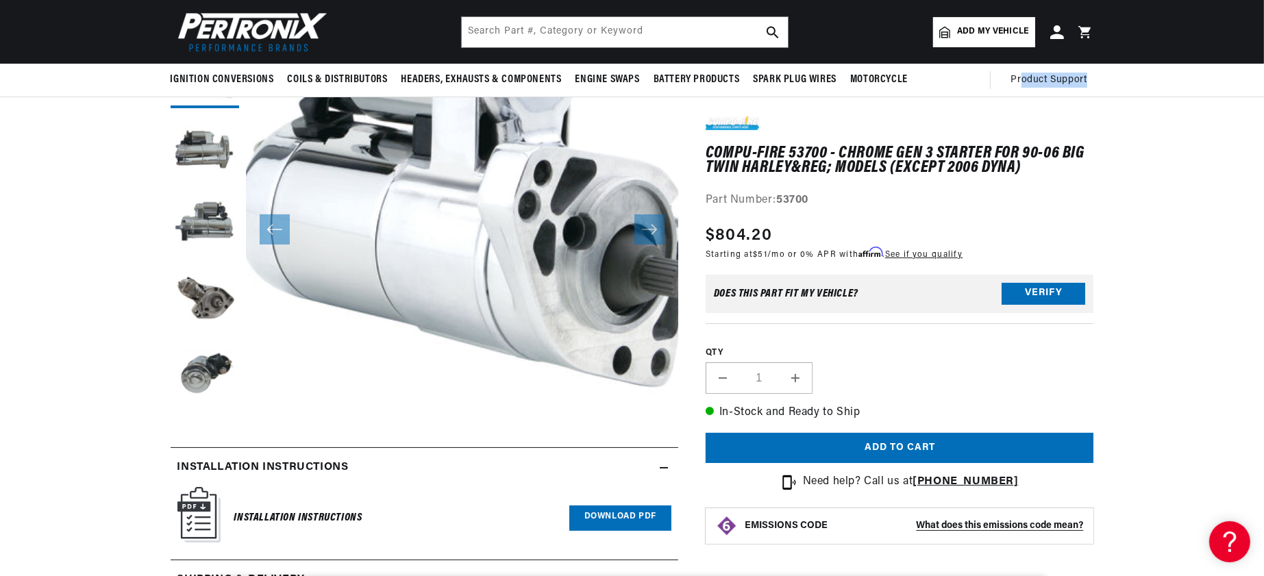
drag, startPoint x: 592, startPoint y: 413, endPoint x: 582, endPoint y: 422, distance: 13.1
click at [202, 413] on button "Open media 1 in modal" at bounding box center [202, 413] width 0 height 0
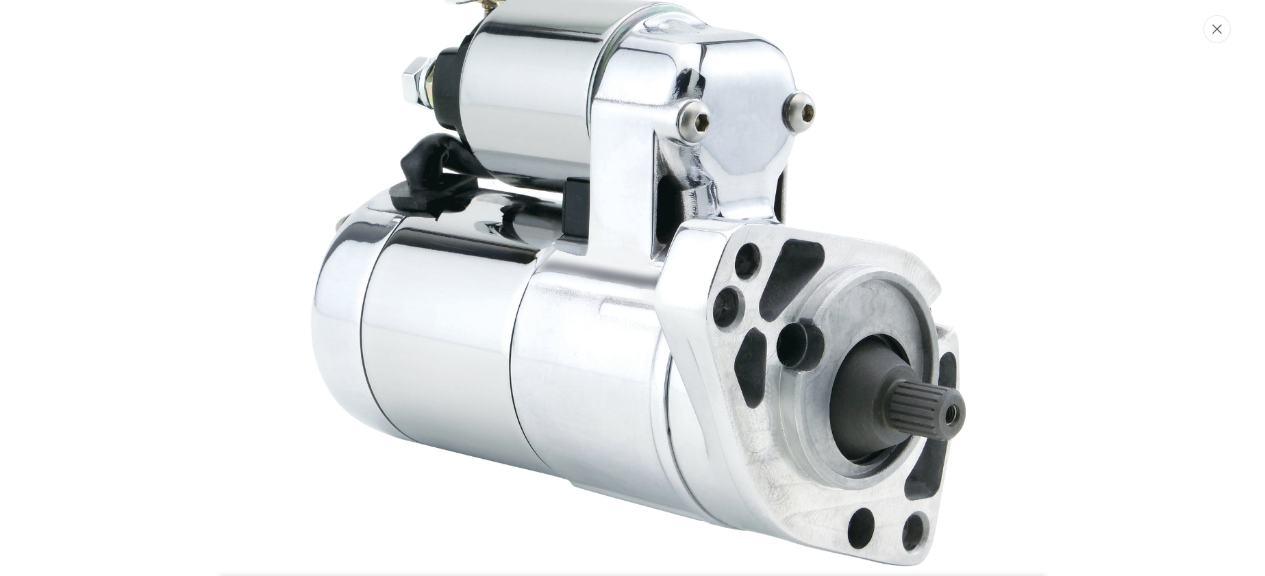
click at [1213, 29] on icon "Close" at bounding box center [1218, 29] width 10 height 10
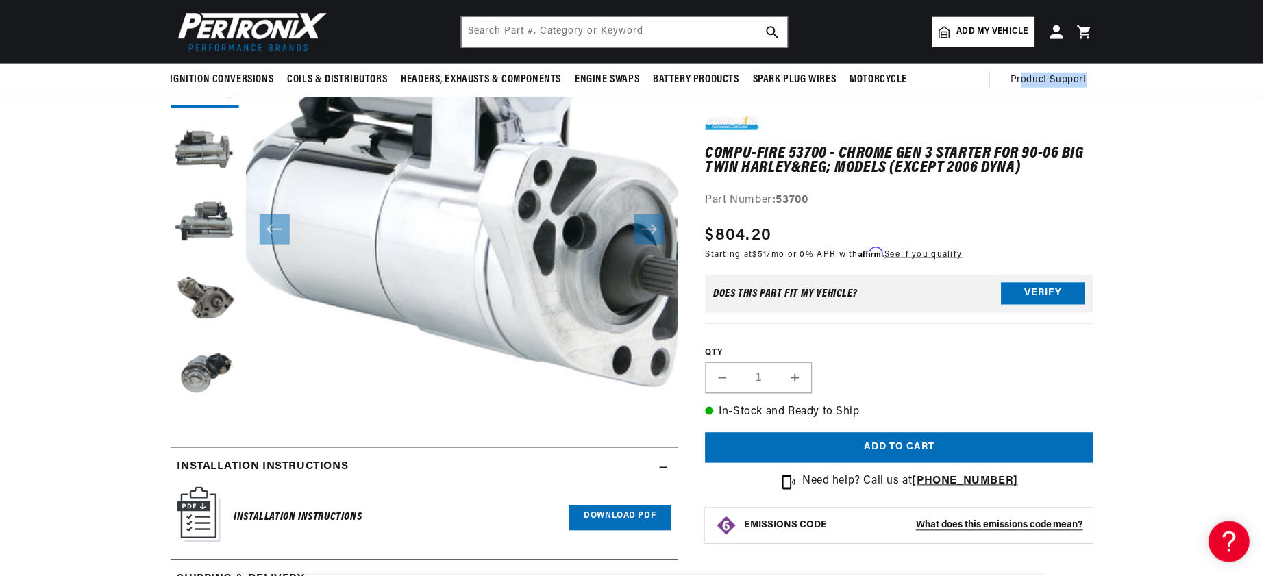
click at [1103, 29] on icon at bounding box center [1087, 32] width 32 height 16
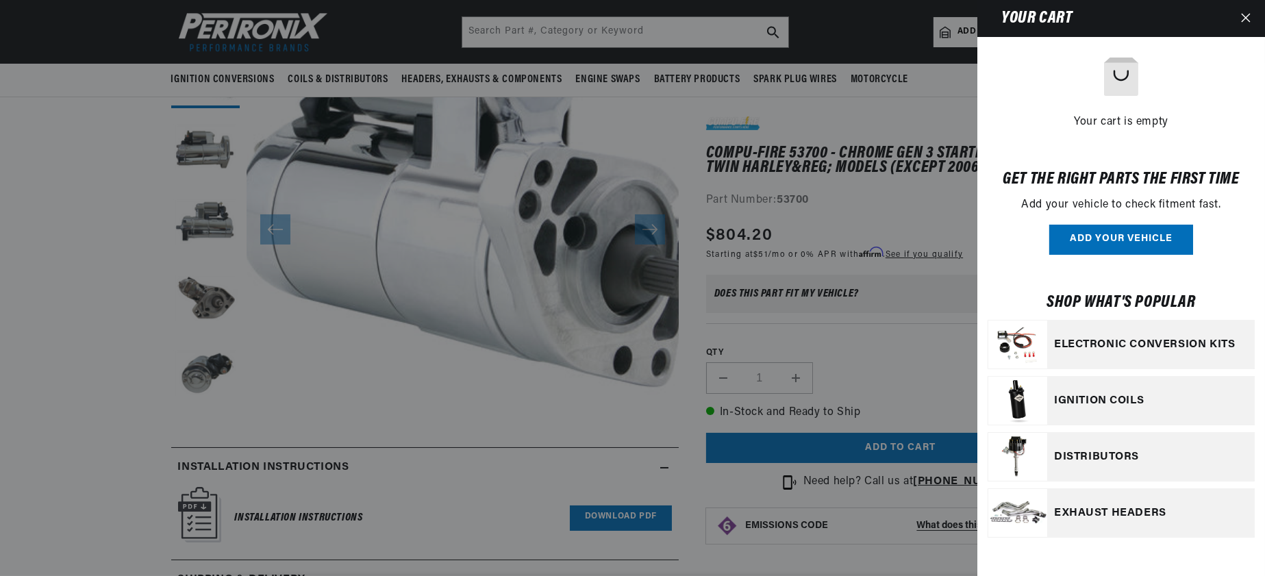
click at [636, 336] on div at bounding box center [632, 288] width 1265 height 576
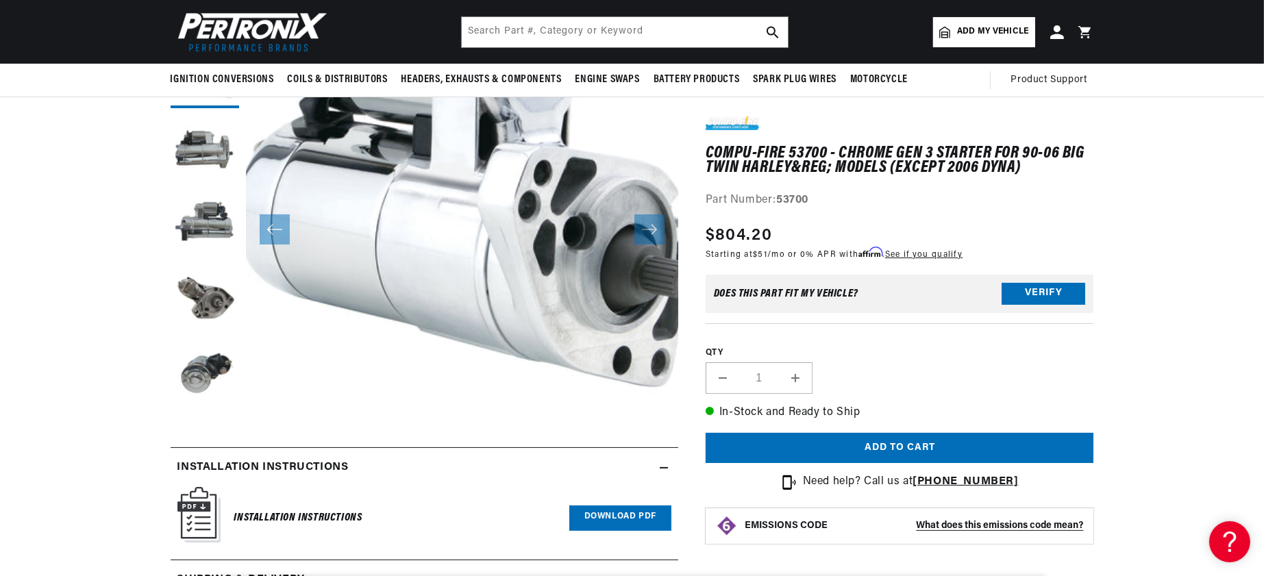
click at [202, 413] on button "Open media 1 in modal" at bounding box center [202, 413] width 0 height 0
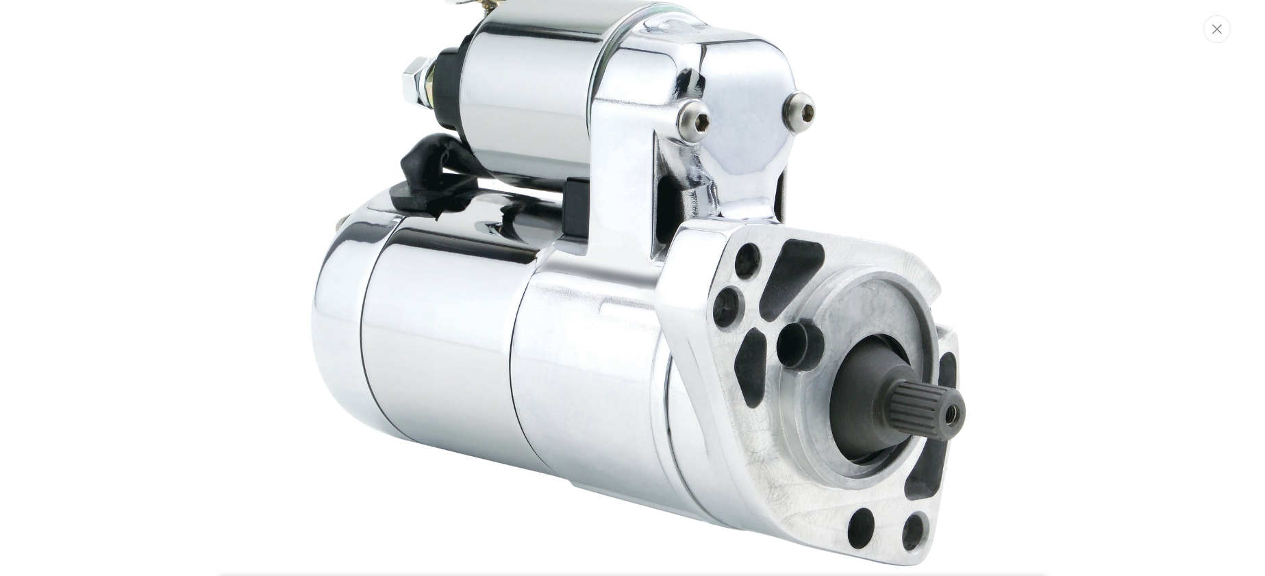
scroll to position [0, 519]
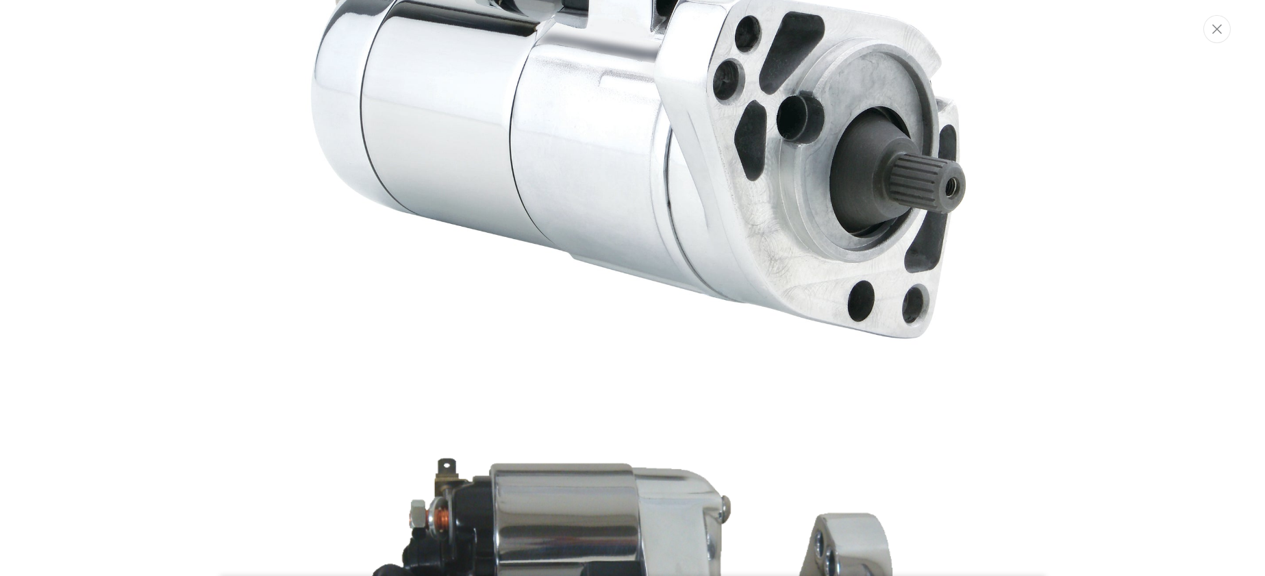
click at [831, 390] on div "Media gallery" at bounding box center [632, 288] width 1265 height 576
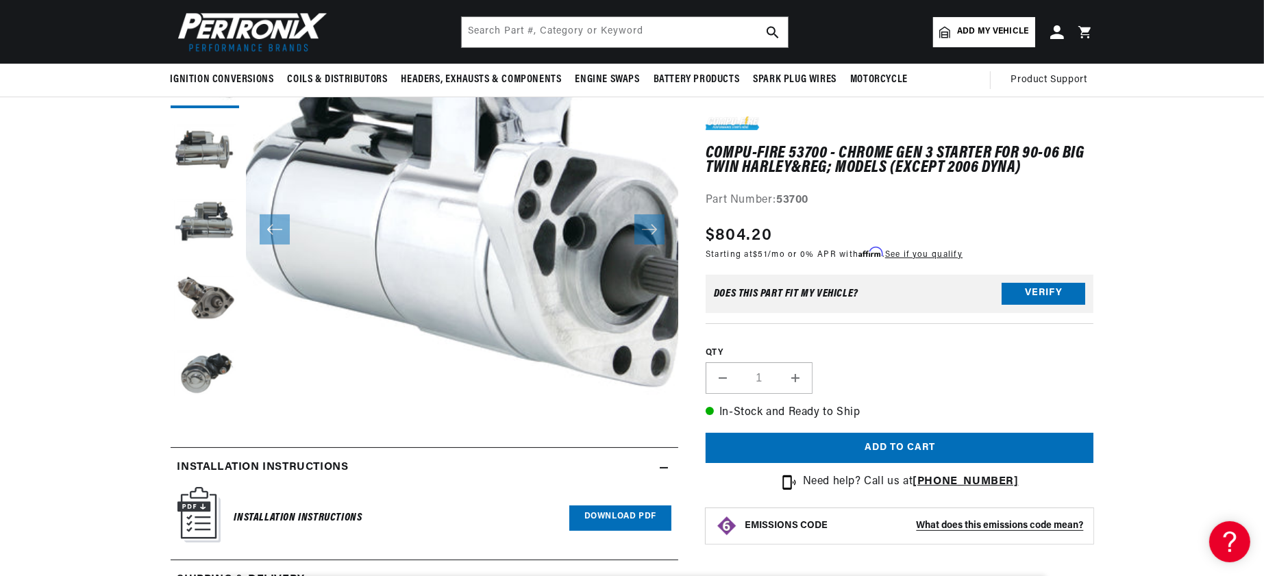
scroll to position [0, 72]
click at [202, 413] on button "Open media 1 in modal" at bounding box center [202, 413] width 0 height 0
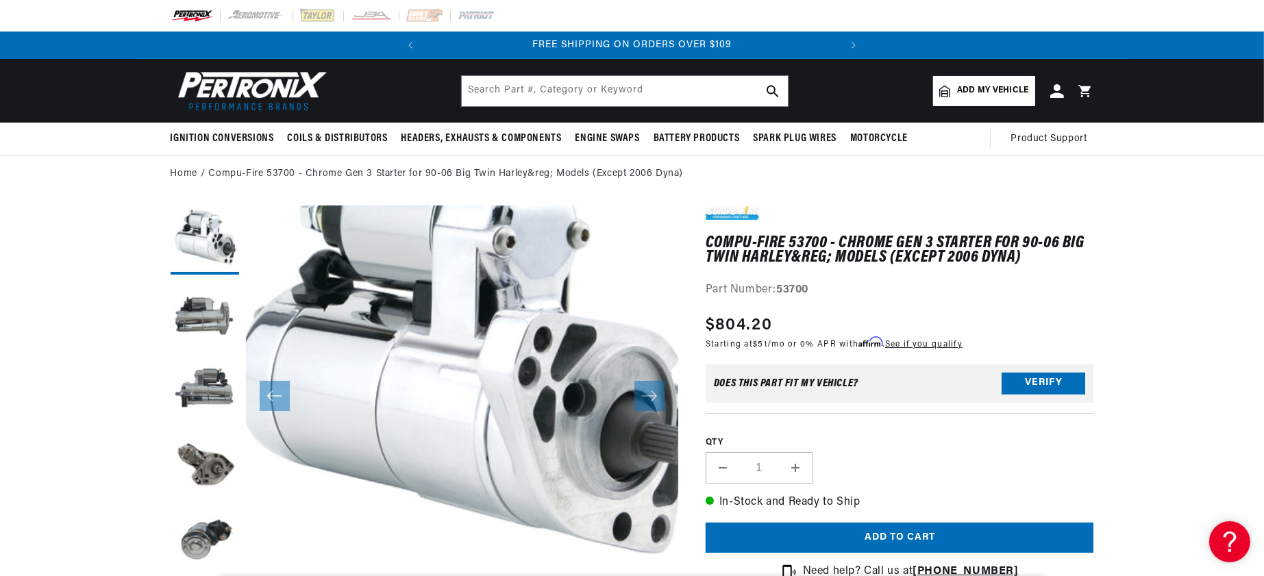
scroll to position [0, 519]
click at [171, 350] on button "Load image 2 in gallery view" at bounding box center [205, 316] width 69 height 69
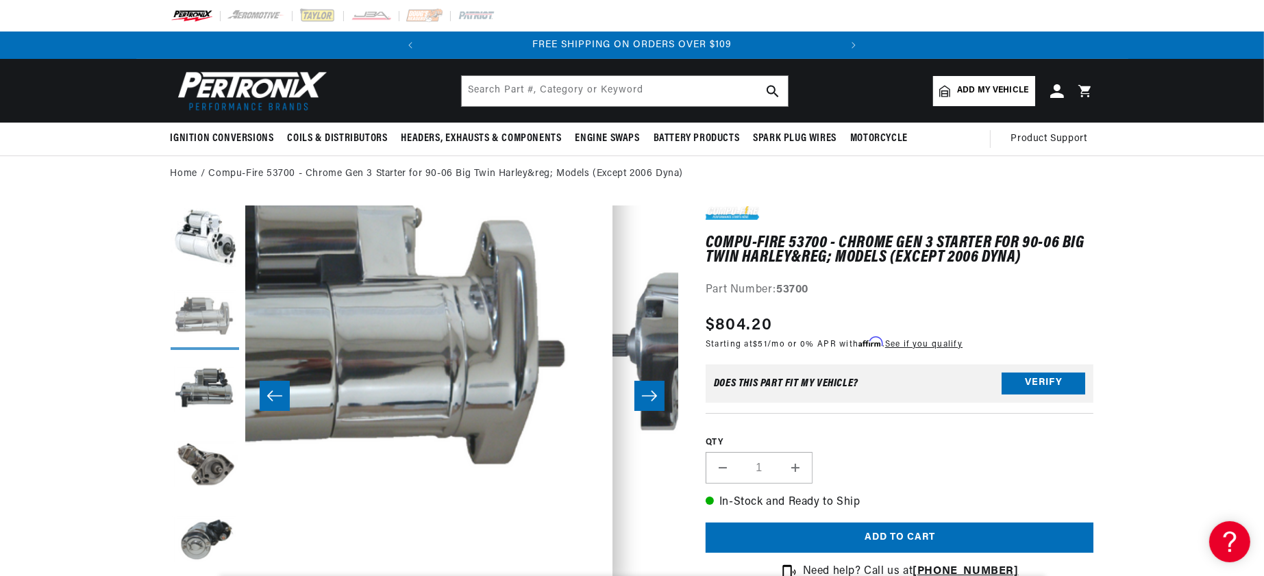
scroll to position [48, 559]
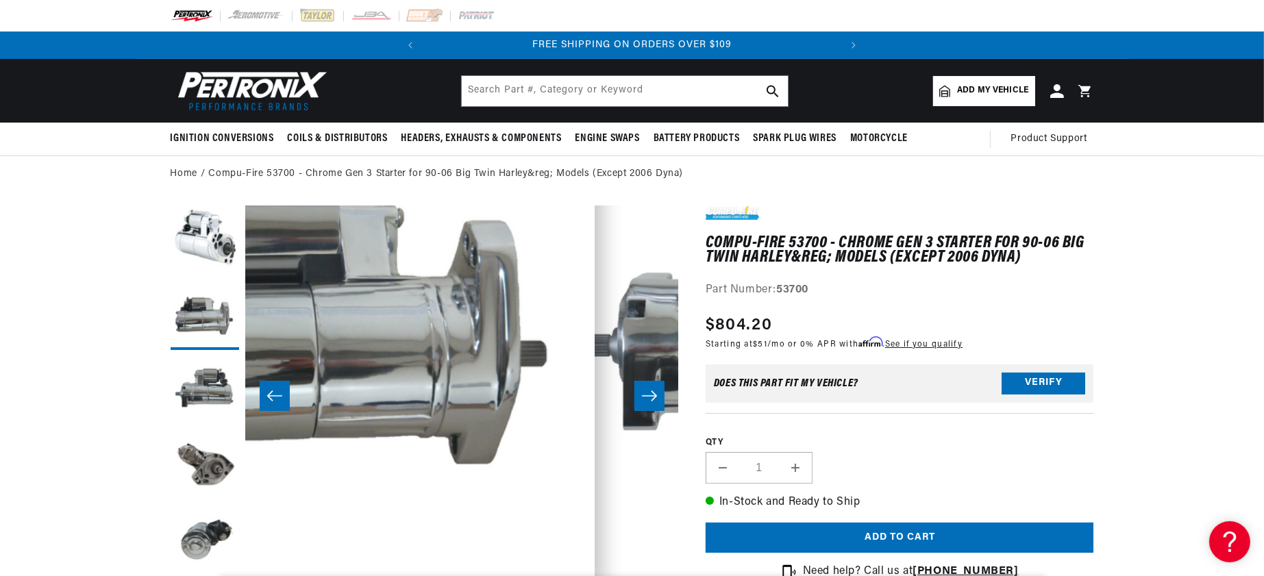
click at [76, 478] on button "Open media 2 in modal" at bounding box center [76, 478] width 0 height 0
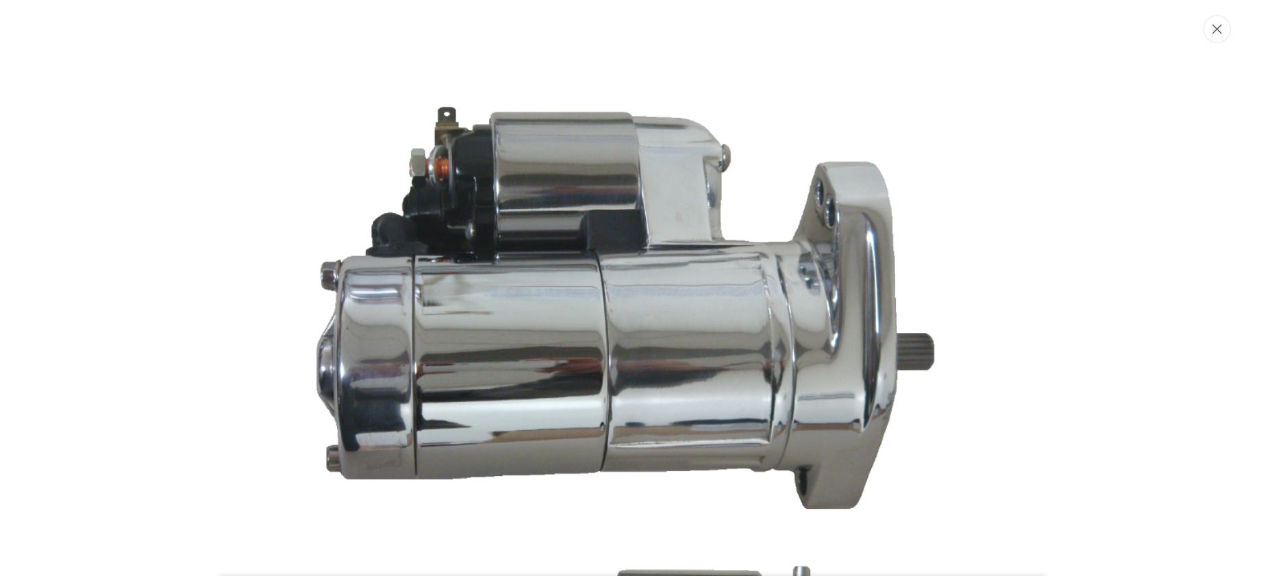
scroll to position [0, 446]
click at [1204, 39] on button "Close" at bounding box center [1217, 29] width 27 height 28
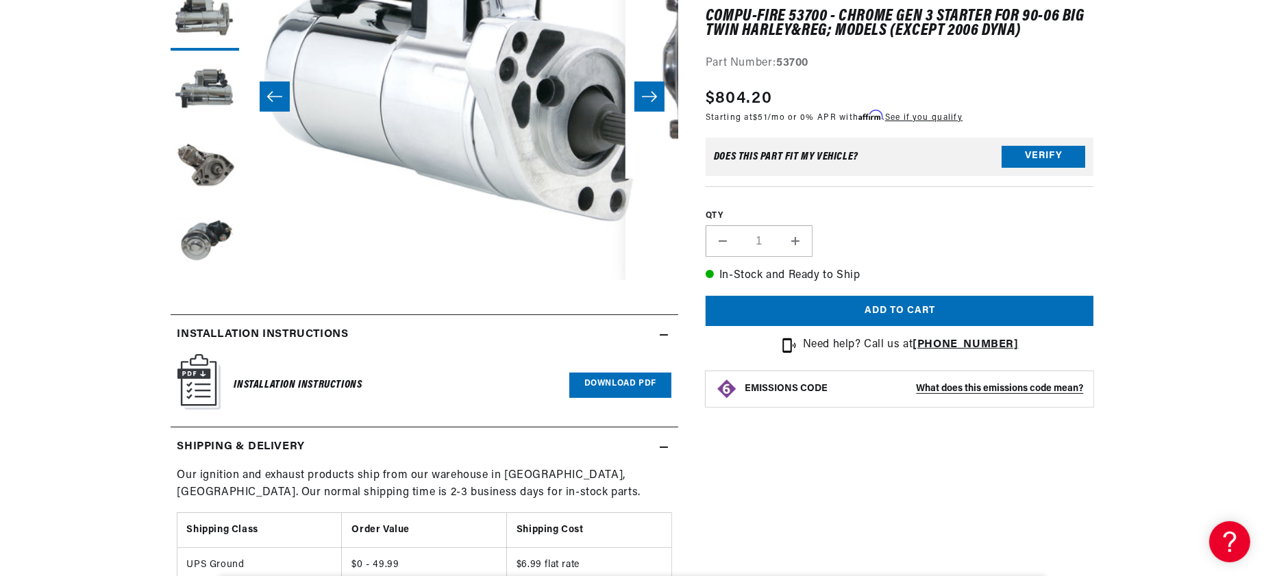
scroll to position [301, 0]
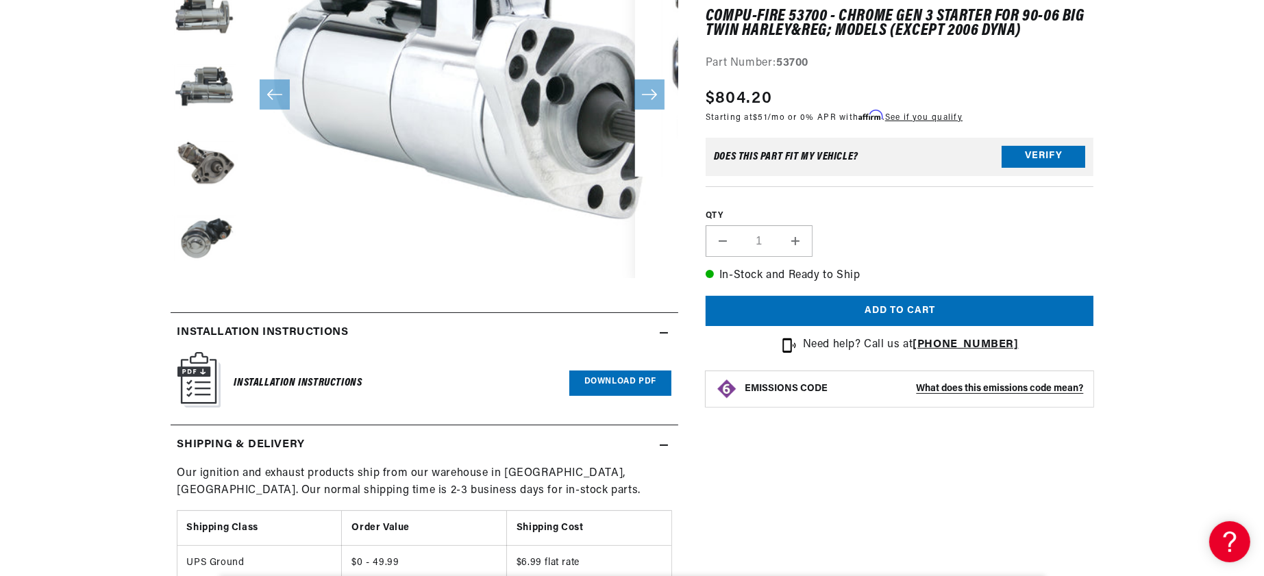
drag, startPoint x: 128, startPoint y: 28, endPoint x: 137, endPoint y: 121, distance: 93.6
click at [171, 121] on media-gallery "Image 2 is now available in gallery view Skip to product information Open media…" at bounding box center [425, 95] width 508 height 380
click at [171, 49] on button "Load image 2 in gallery view" at bounding box center [205, 14] width 69 height 69
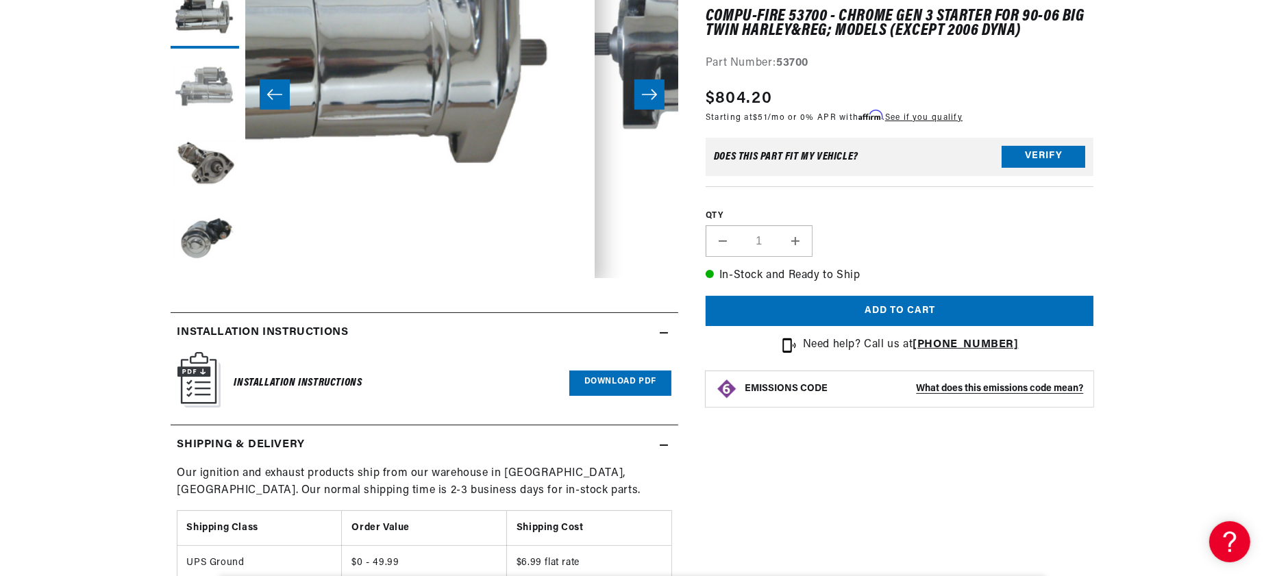
scroll to position [0, 0]
click at [171, 121] on button "Load image 3 in gallery view" at bounding box center [205, 89] width 69 height 69
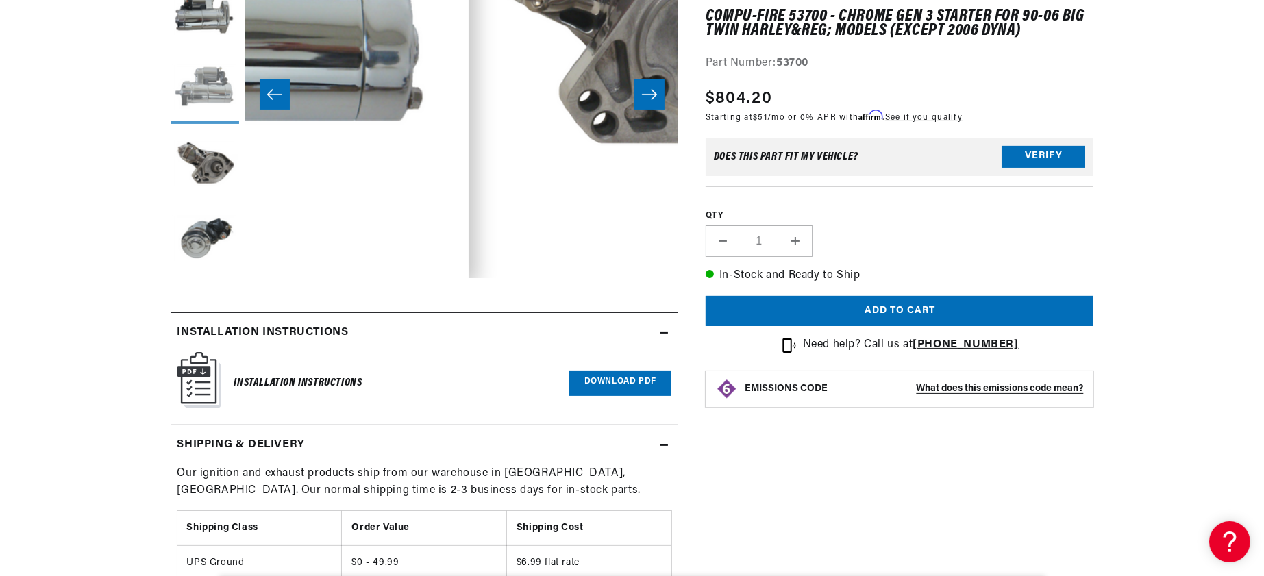
scroll to position [48, 1119]
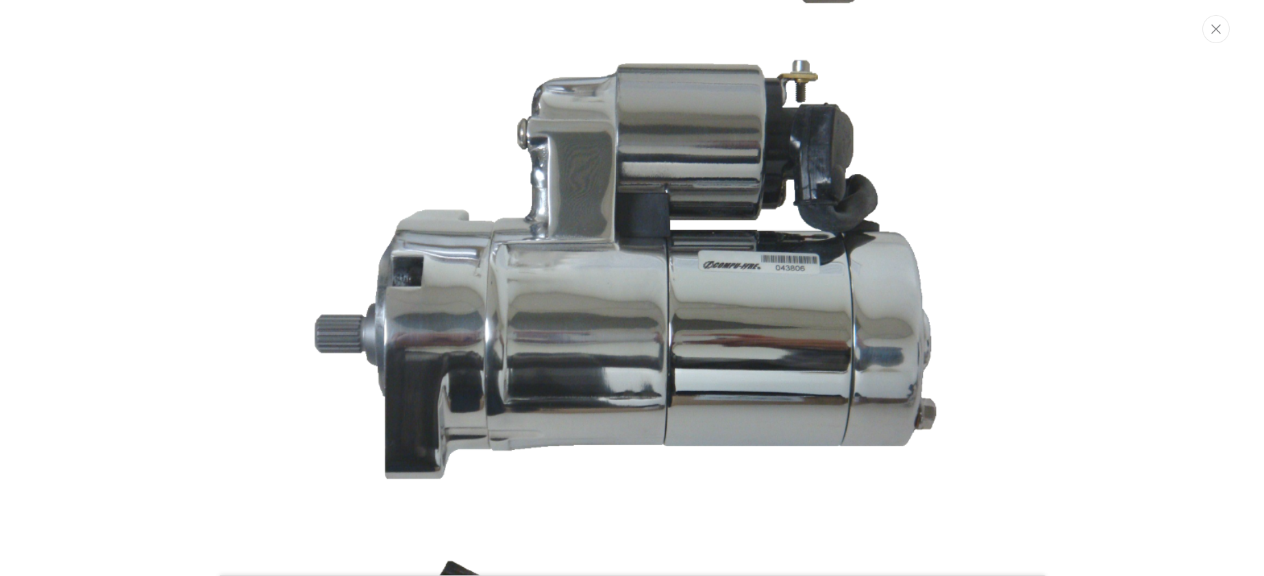
scroll to position [0, 0]
click at [1213, 34] on icon "Close" at bounding box center [1218, 30] width 10 height 10
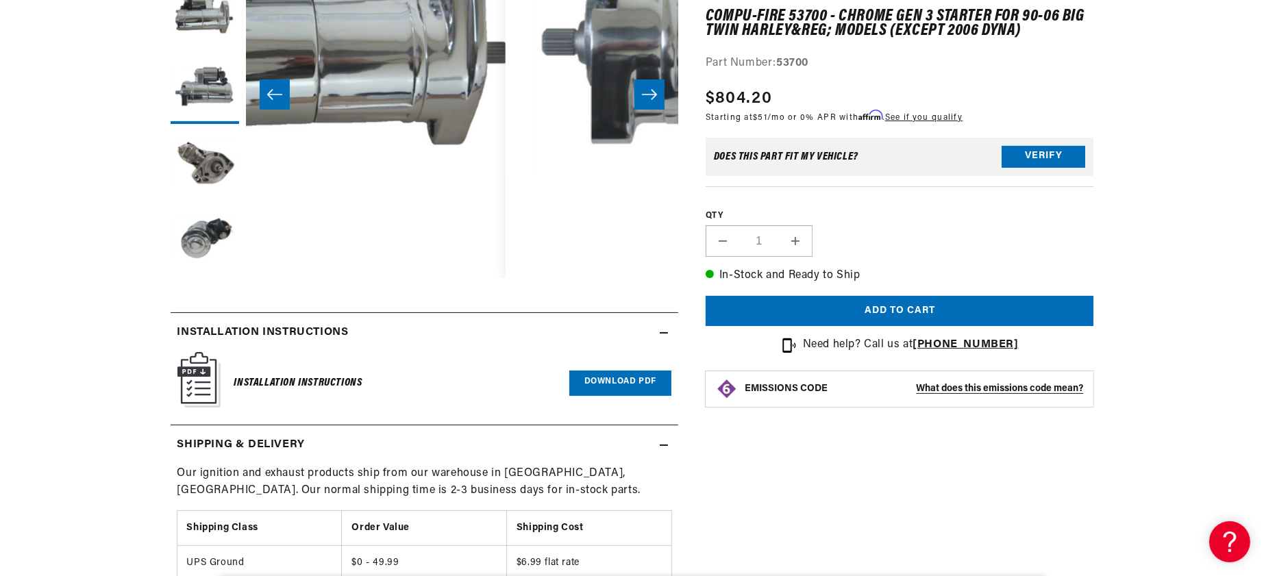
scroll to position [48, 559]
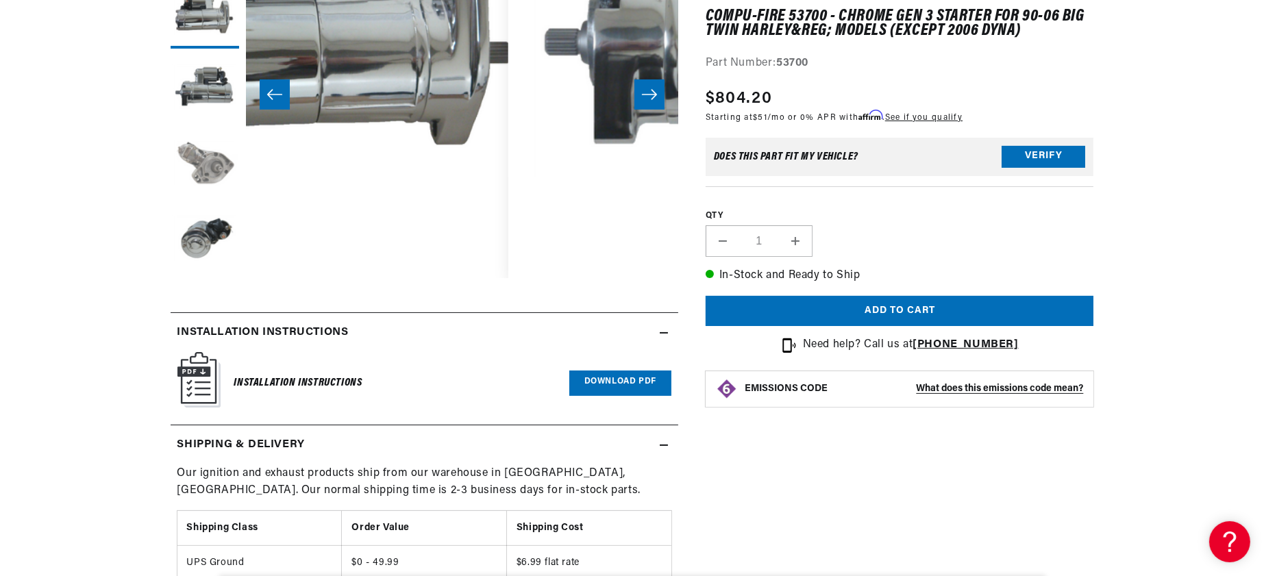
click at [171, 186] on button "Load image 4 in gallery view" at bounding box center [205, 165] width 69 height 69
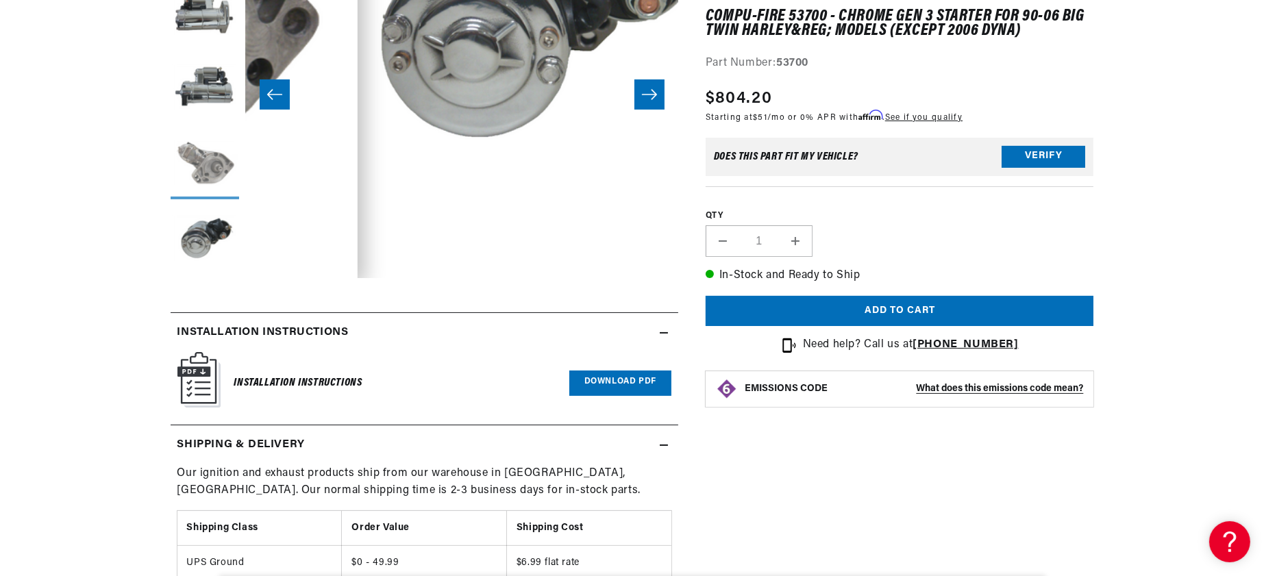
scroll to position [48, 1679]
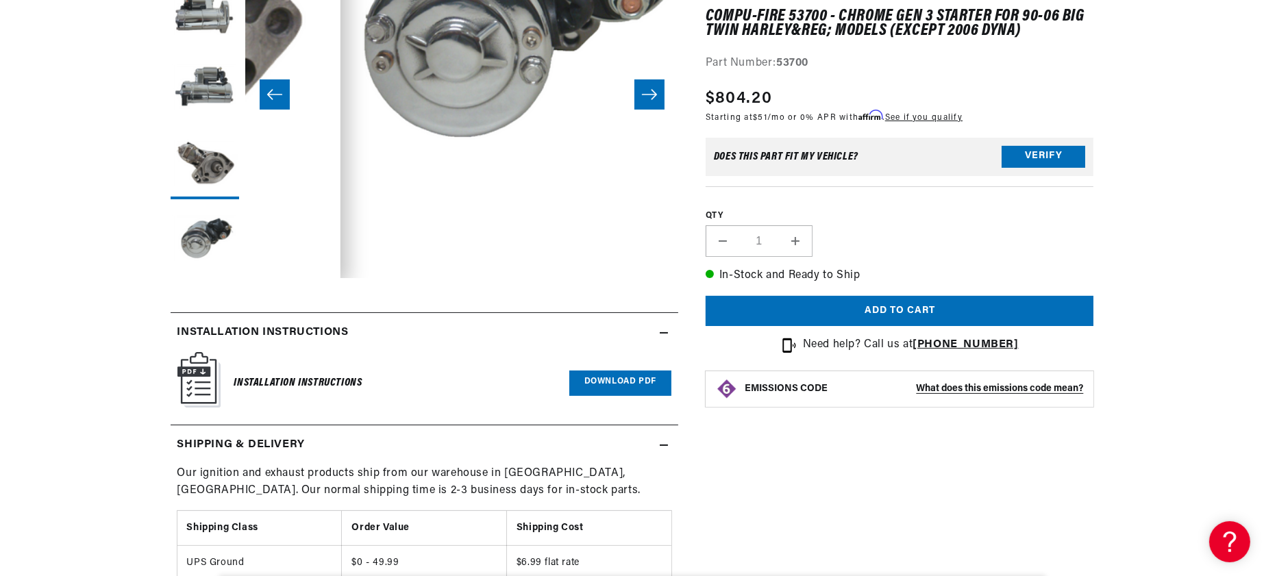
drag, startPoint x: 392, startPoint y: 197, endPoint x: 408, endPoint y: 263, distance: 68.5
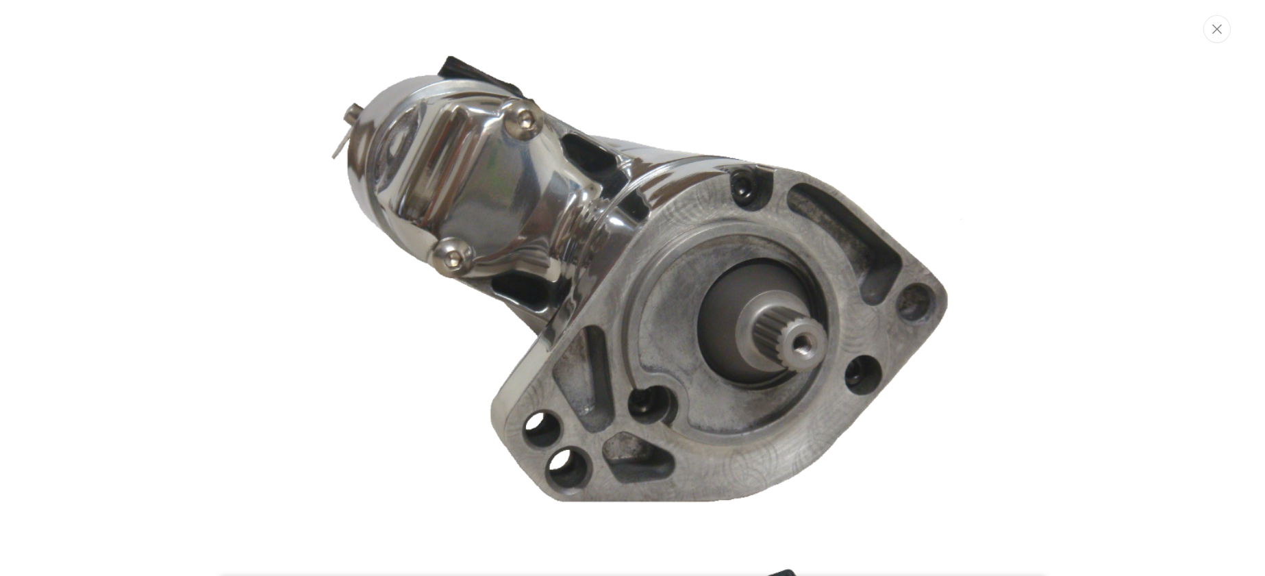
scroll to position [0, 0]
click at [1213, 32] on icon "Close" at bounding box center [1218, 29] width 10 height 10
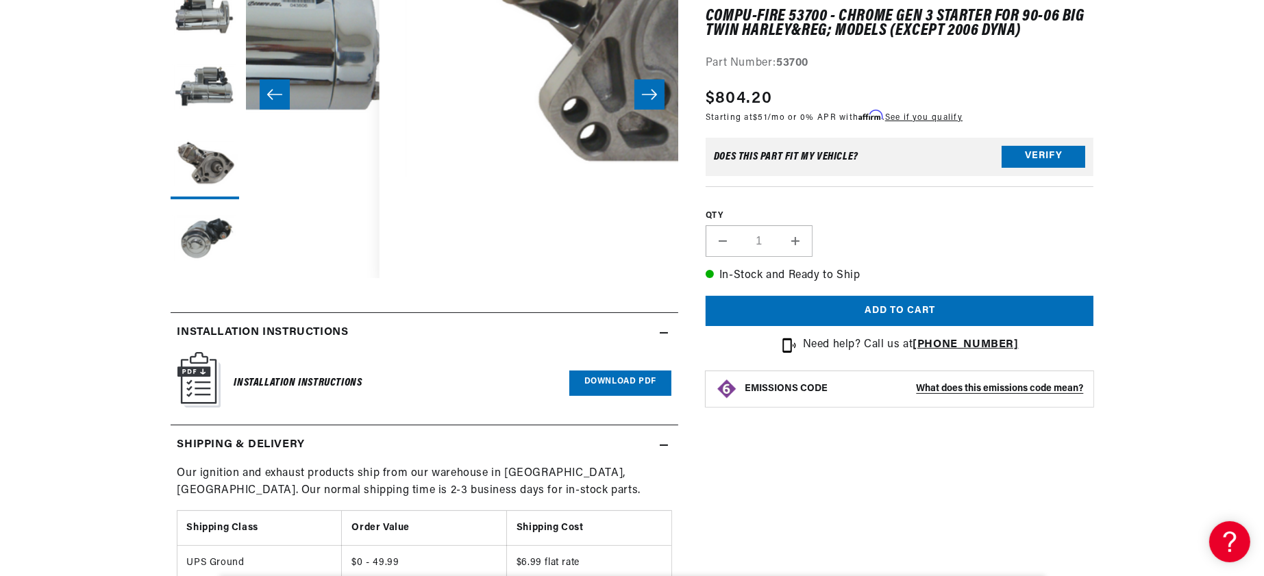
scroll to position [48, 1119]
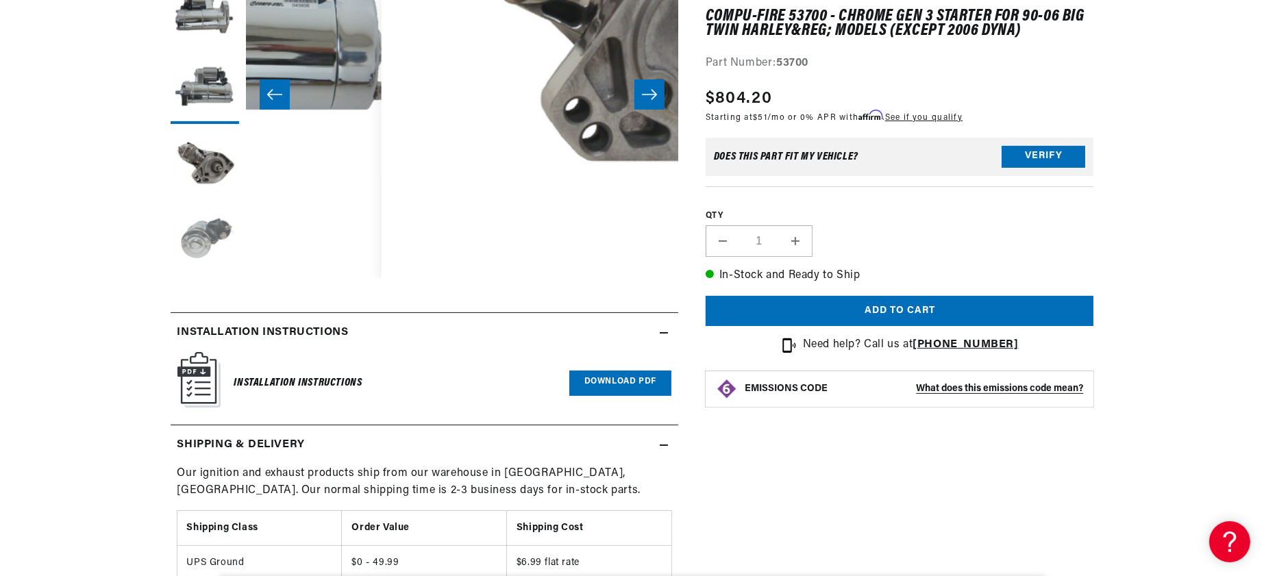
click at [171, 275] on button "Load image 5 in gallery view" at bounding box center [205, 240] width 69 height 69
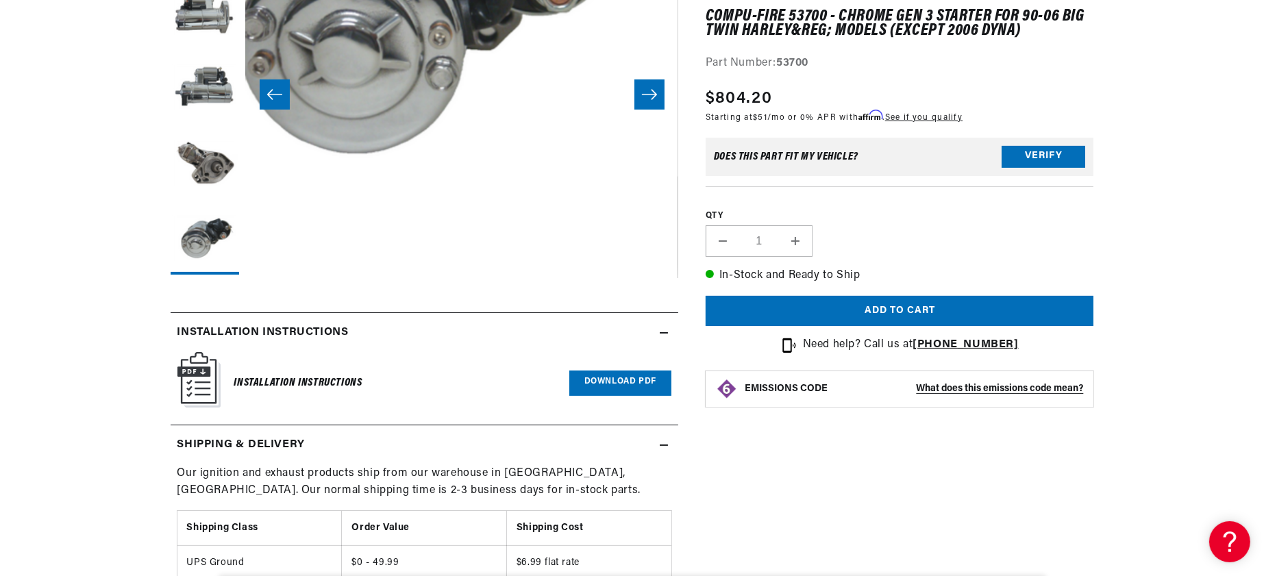
scroll to position [48, 2238]
click at [159, 176] on button "Open media 5 in modal" at bounding box center [159, 176] width 0 height 0
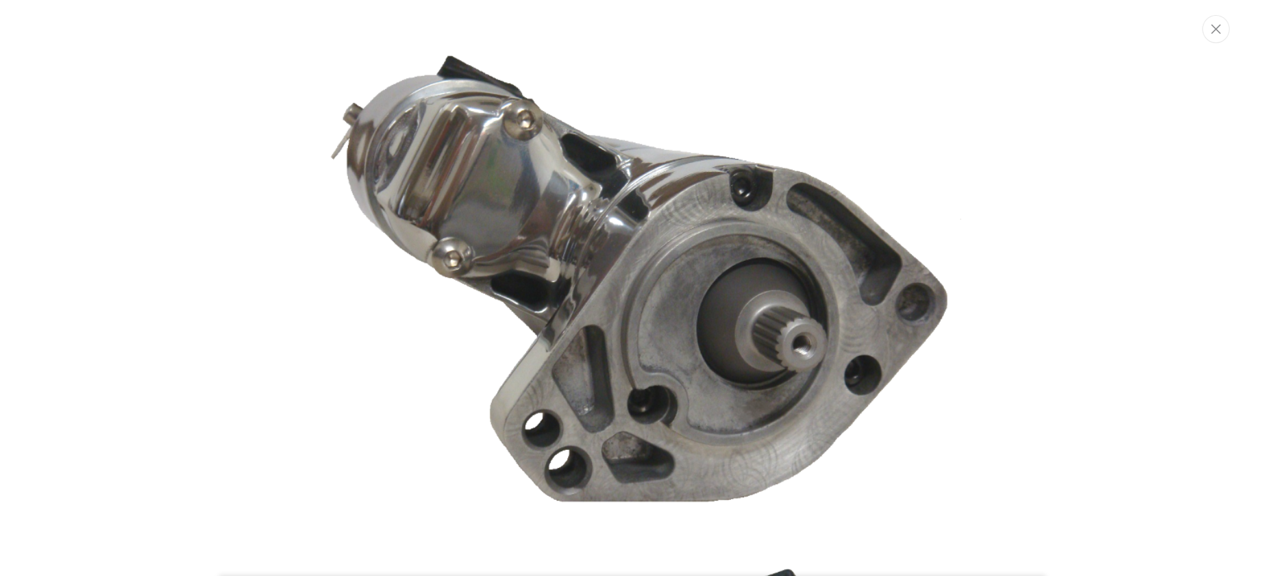
click at [406, 283] on img "Media gallery" at bounding box center [632, 277] width 740 height 493
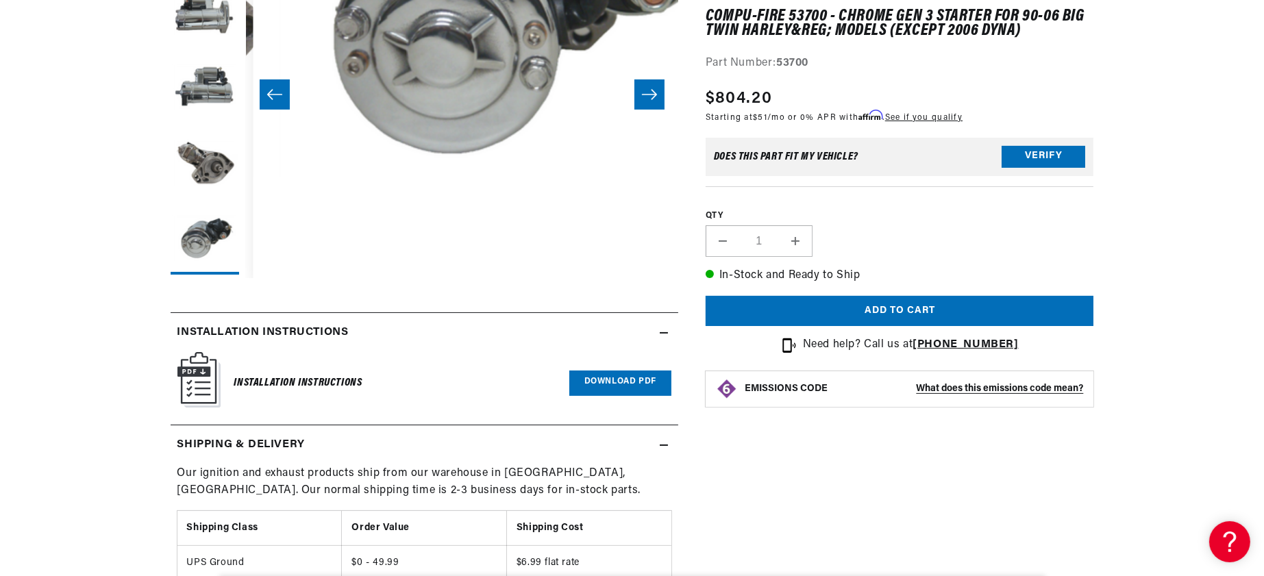
scroll to position [48, 1679]
click at [171, 271] on button "Load image 5 in gallery view" at bounding box center [205, 240] width 69 height 69
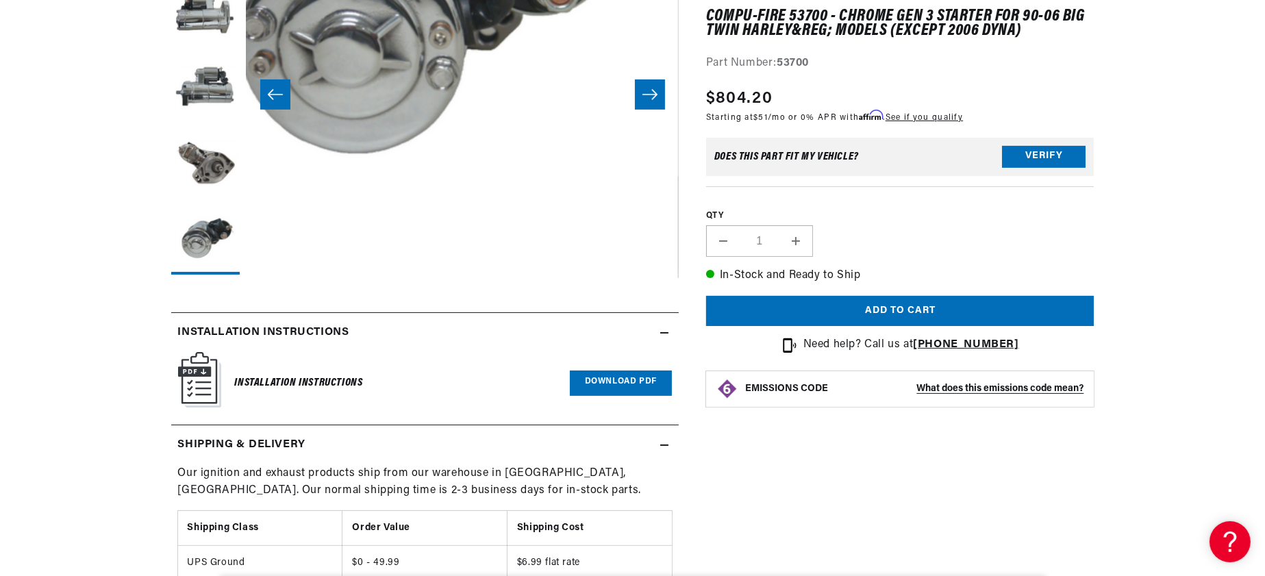
scroll to position [48, 2238]
click at [159, 176] on button "Open media 5 in modal" at bounding box center [159, 176] width 0 height 0
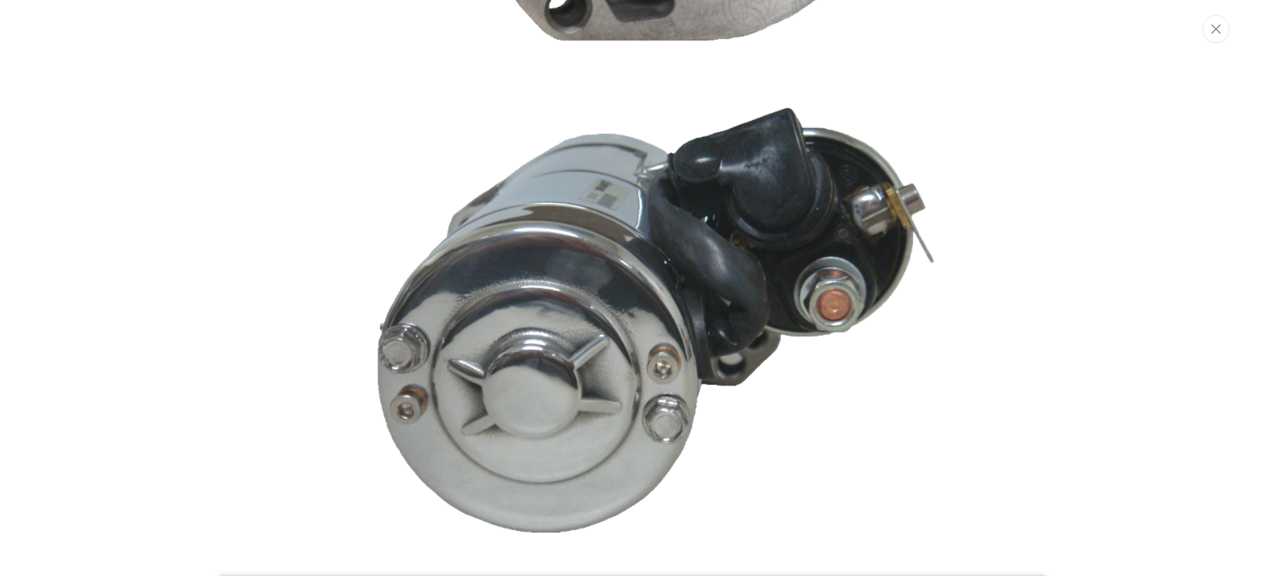
scroll to position [0, 519]
click at [1205, 43] on button "Close" at bounding box center [1217, 29] width 27 height 28
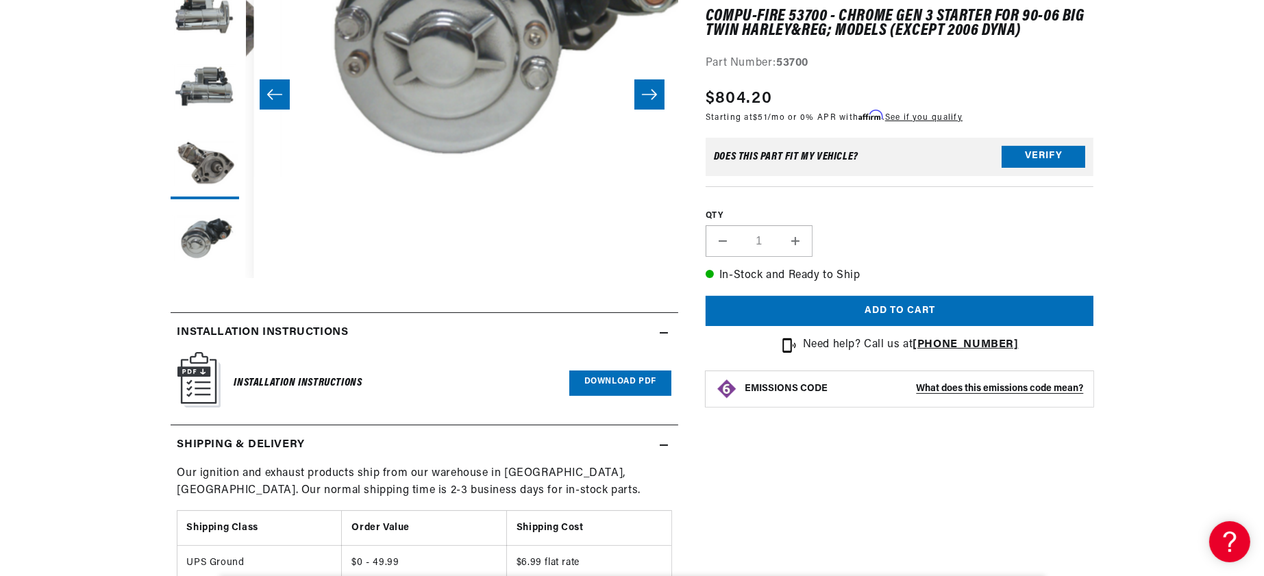
scroll to position [0, 0]
click at [171, 42] on button "Load image 2 in gallery view" at bounding box center [205, 14] width 69 height 69
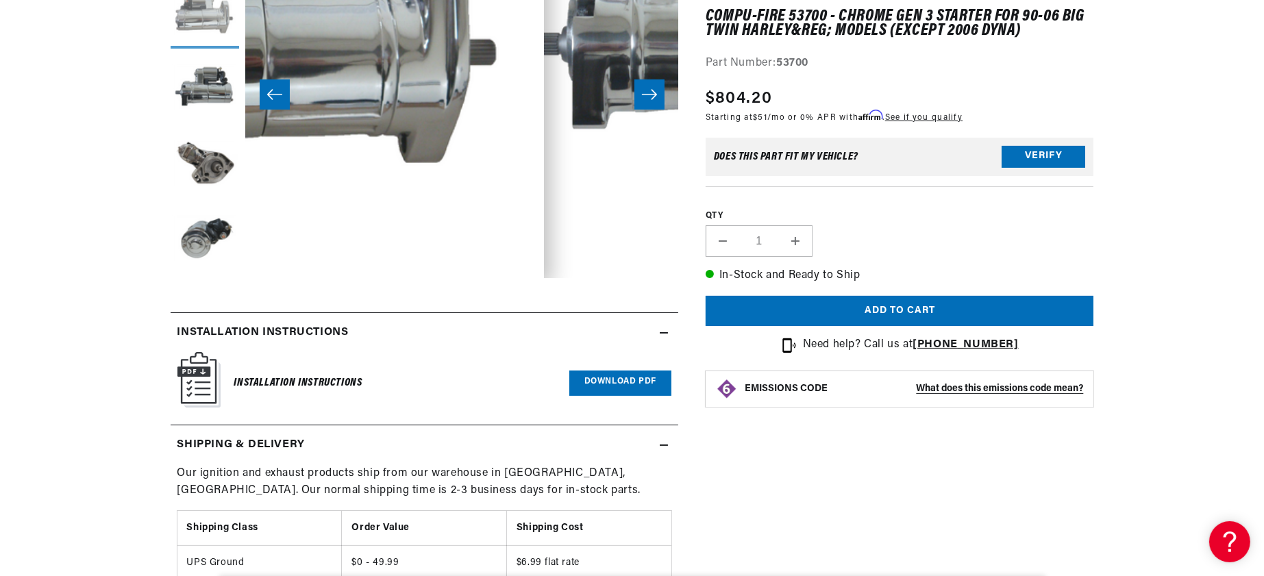
scroll to position [48, 559]
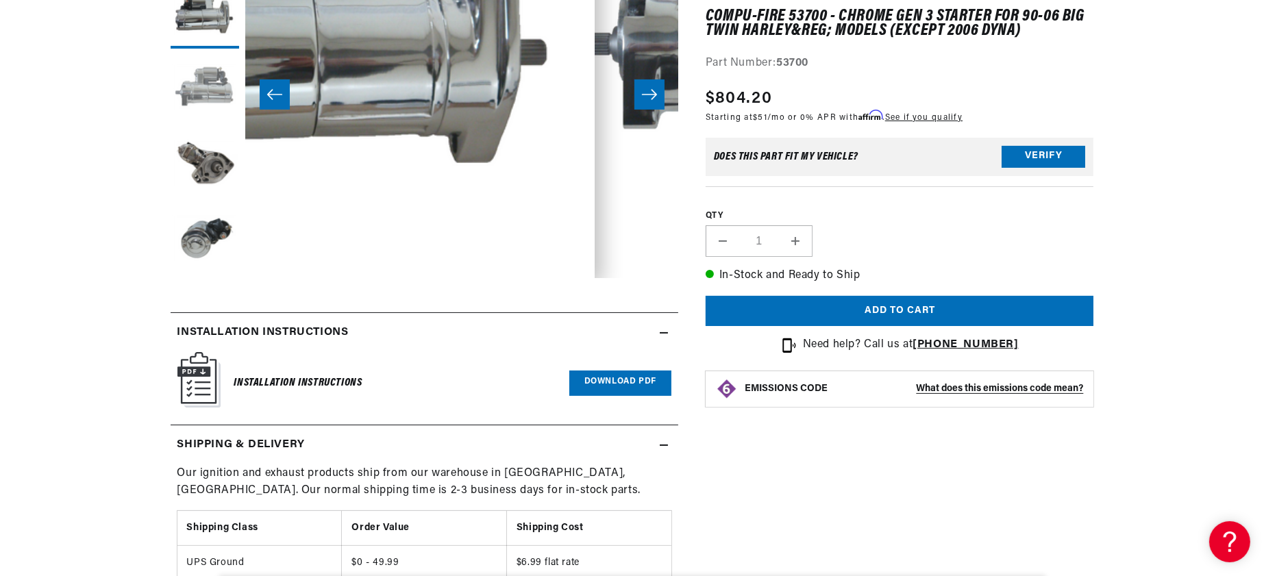
click at [171, 116] on button "Load image 3 in gallery view" at bounding box center [205, 89] width 69 height 69
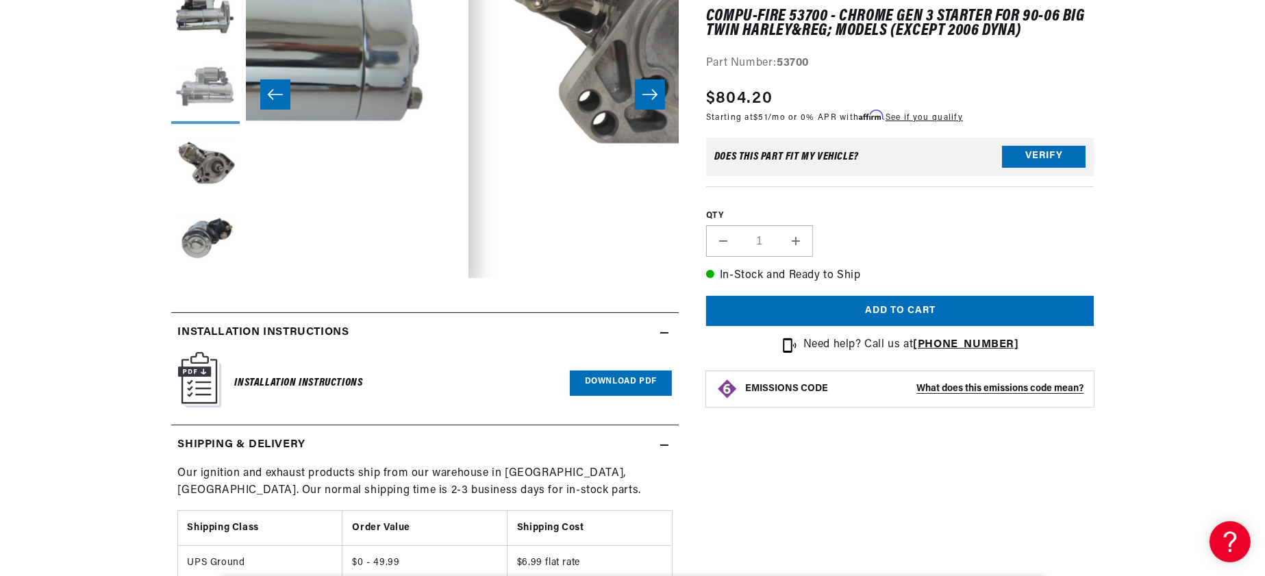
scroll to position [48, 1119]
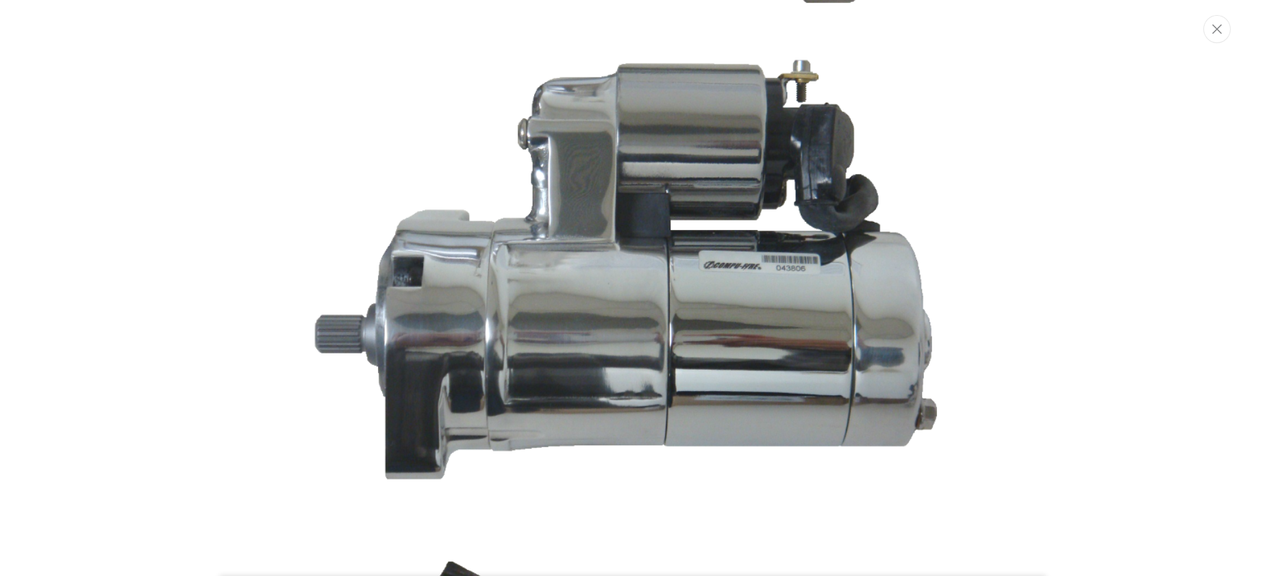
scroll to position [0, 0]
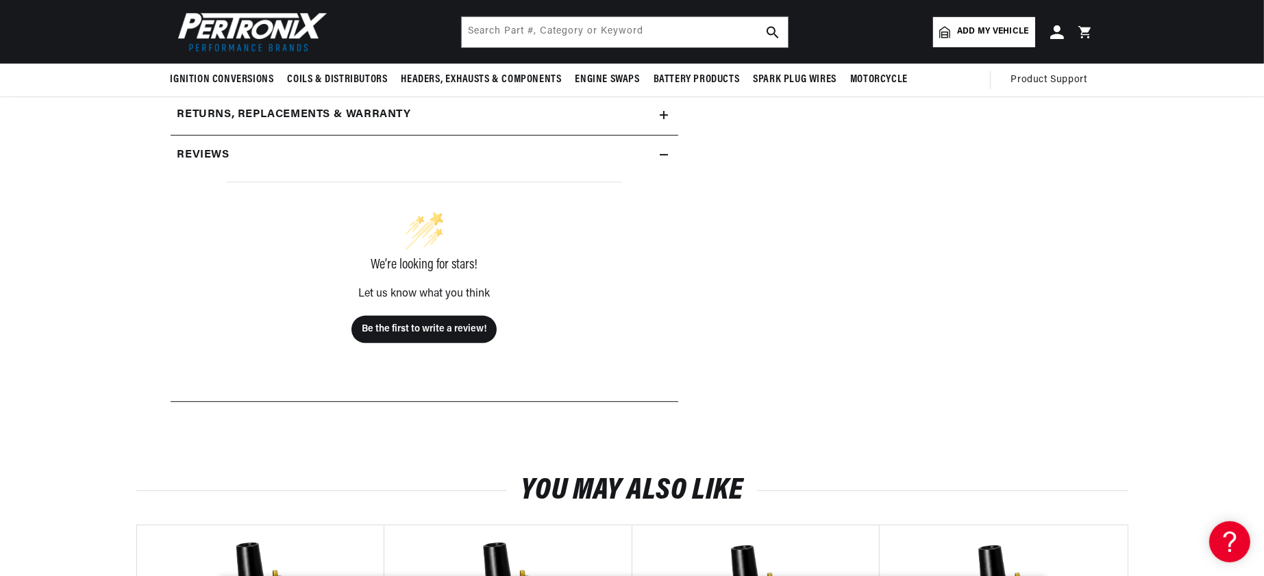
drag, startPoint x: 1114, startPoint y: 278, endPoint x: 1104, endPoint y: 276, distance: 9.8
click at [1094, 278] on div "Compu-Fire 53700 - Chrome Gen 3 Starter for 90-06 Big Twin Harley&reg; Models (…" at bounding box center [886, 23] width 416 height 833
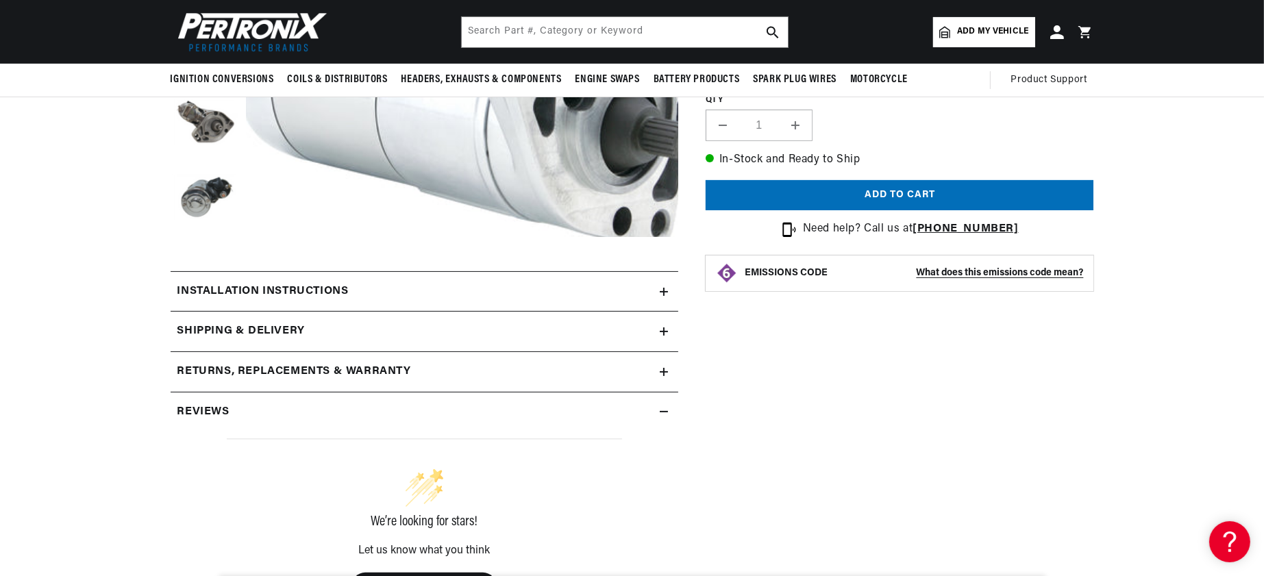
drag, startPoint x: 1052, startPoint y: 194, endPoint x: 1050, endPoint y: 351, distance: 157.6
click at [1050, 308] on div "Compu-Fire 53700 - Chrome Gen 3 Starter for 90-06 Big Twin Harley&reg; Models (…" at bounding box center [900, 86] width 388 height 445
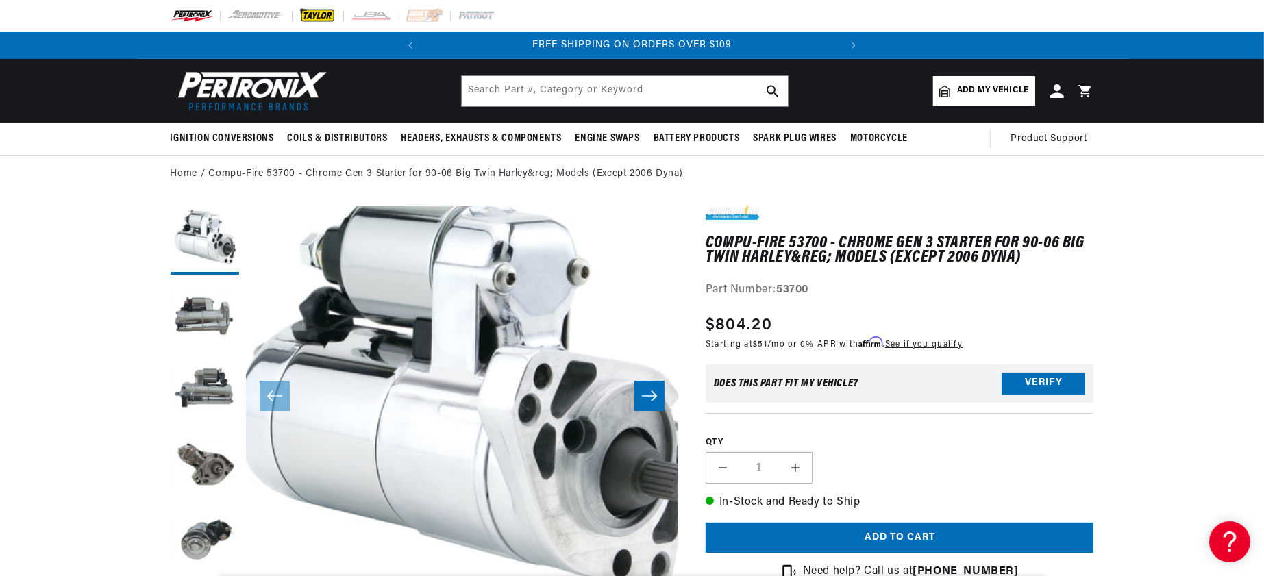
scroll to position [0, 519]
